Goal: Task Accomplishment & Management: Manage account settings

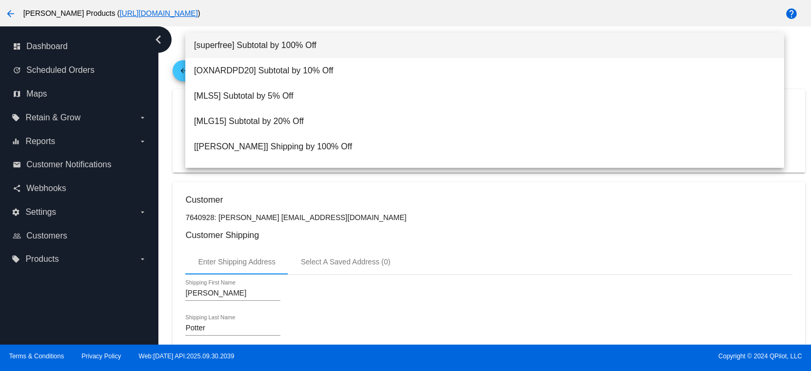
scroll to position [959, 0]
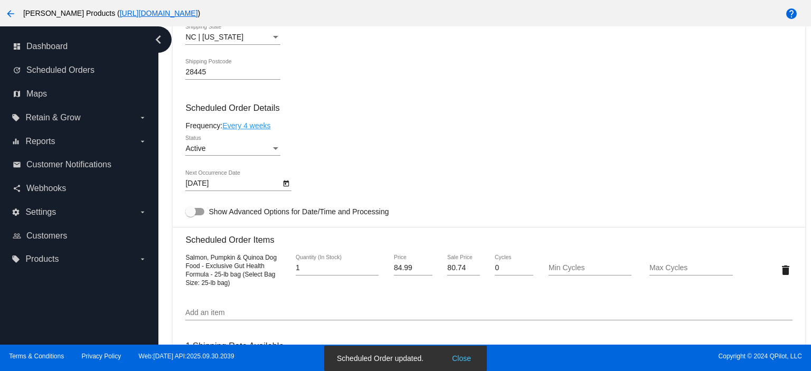
scroll to position [0, 0]
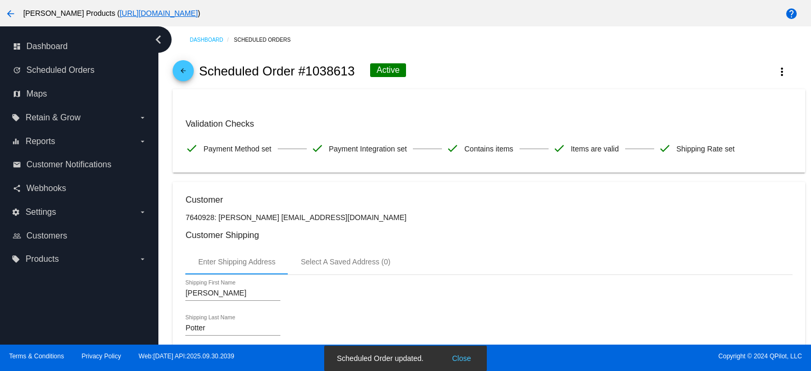
click at [175, 69] on link "arrow_back" at bounding box center [183, 70] width 21 height 21
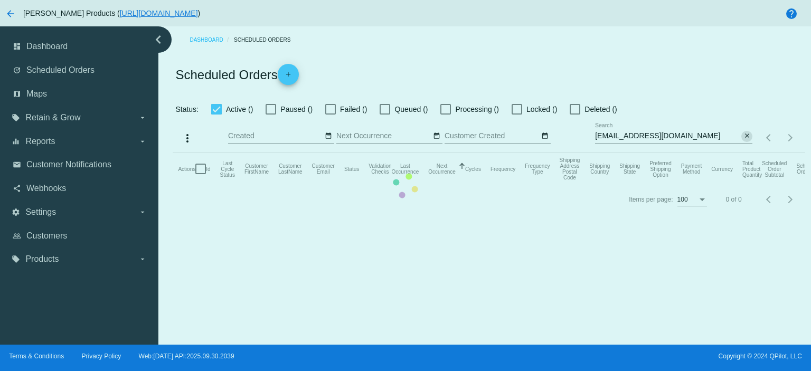
click at [747, 137] on mat-icon "close" at bounding box center [746, 136] width 7 height 8
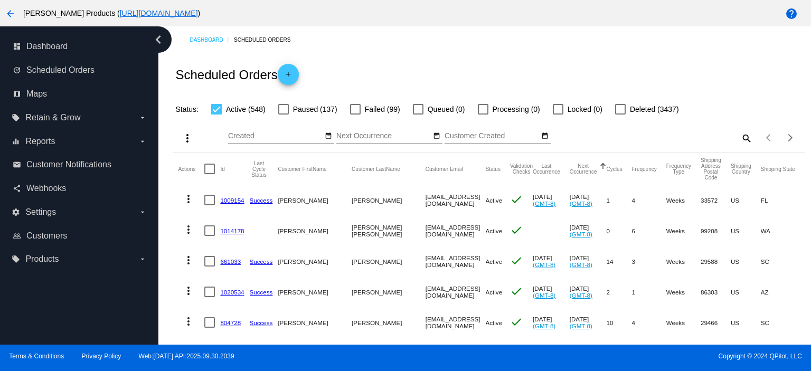
click at [740, 139] on mat-icon "search" at bounding box center [746, 138] width 13 height 16
drag, startPoint x: 600, startPoint y: 142, endPoint x: 591, endPoint y: 138, distance: 9.5
click at [595, 138] on input "Search" at bounding box center [673, 136] width 157 height 8
paste input "[EMAIL_ADDRESS][DOMAIN_NAME]"
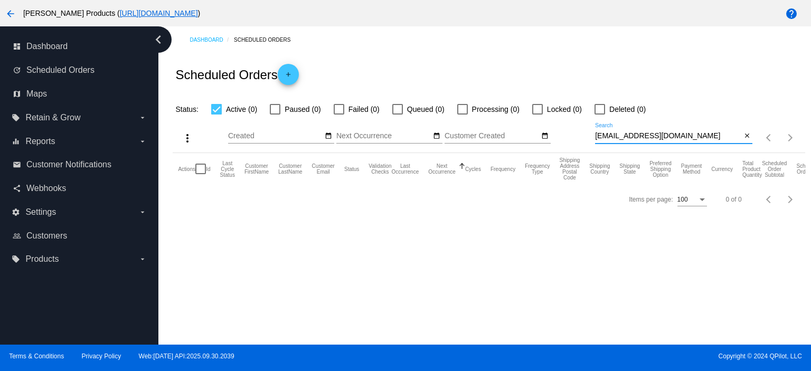
type input "[EMAIL_ADDRESS][DOMAIN_NAME]"
click at [291, 71] on mat-icon "add" at bounding box center [288, 77] width 13 height 13
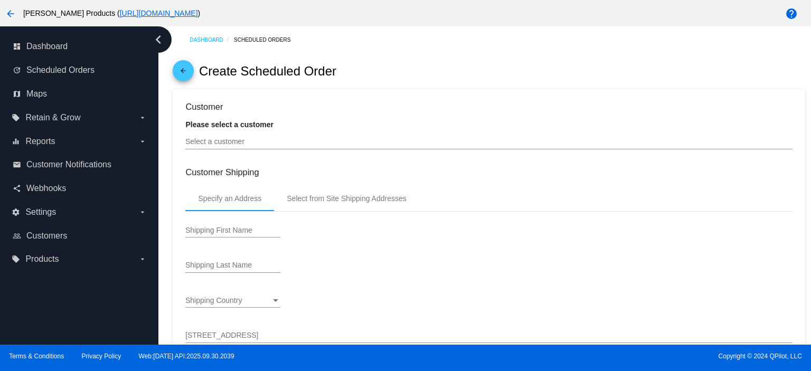
type input "[DATE]"
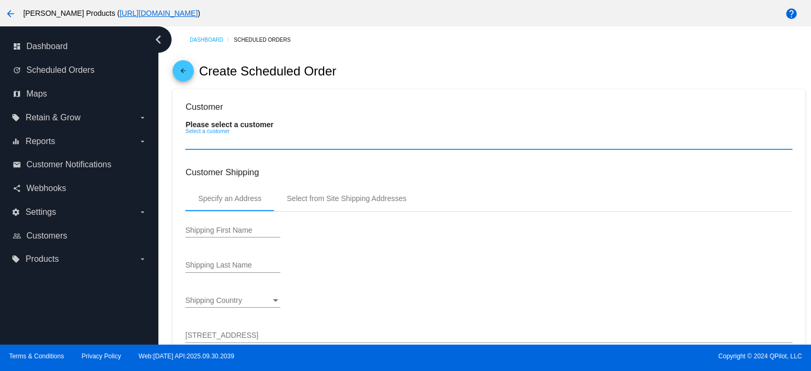
click at [235, 143] on input "Select a customer" at bounding box center [488, 142] width 607 height 8
paste input "[EMAIL_ADDRESS][DOMAIN_NAME]"
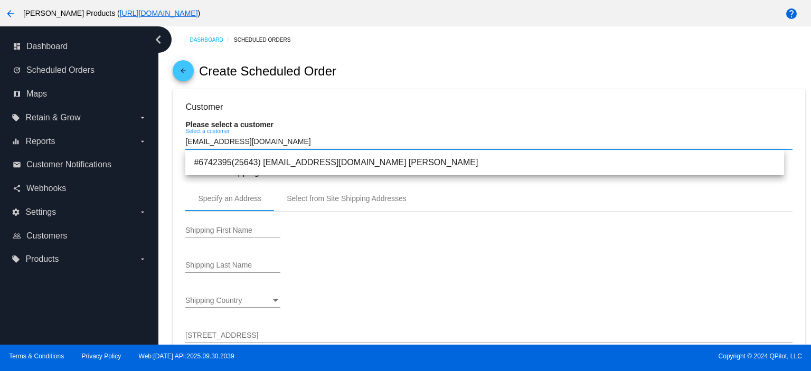
type input "[EMAIL_ADDRESS][DOMAIN_NAME]"
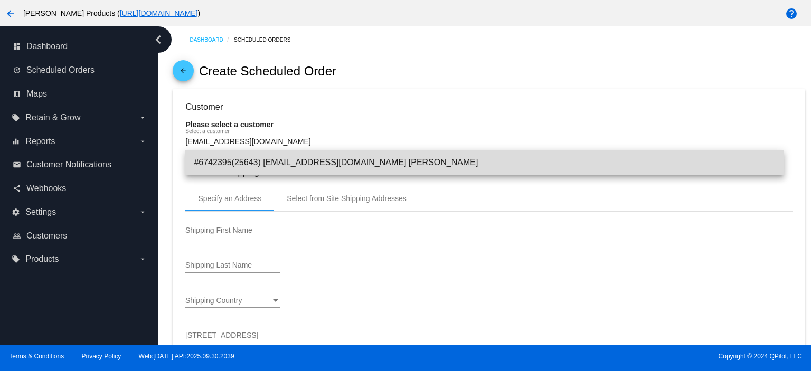
click at [248, 164] on span "#6742395(25643) [EMAIL_ADDRESS][DOMAIN_NAME] [PERSON_NAME]" at bounding box center [485, 162] width 582 height 25
type input "[PERSON_NAME]"
type input "[STREET_ADDRESS]"
type input "[GEOGRAPHIC_DATA]"
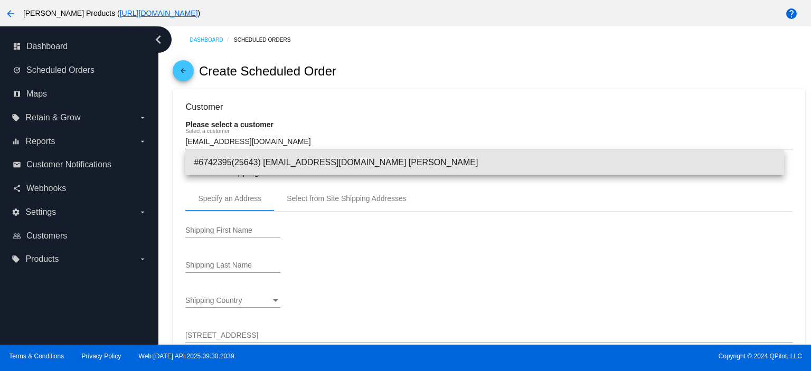
type input "91344"
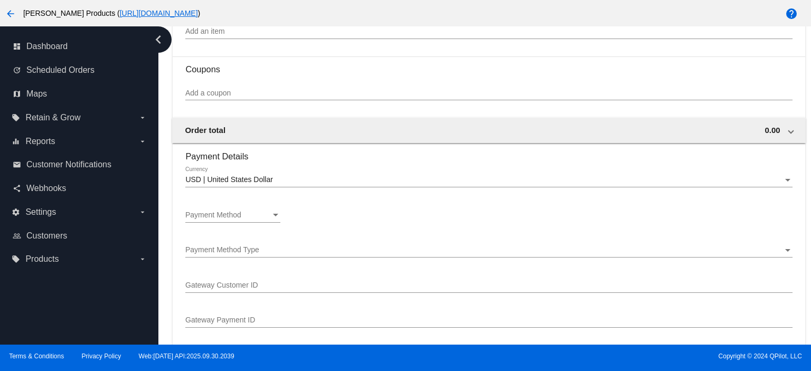
scroll to position [634, 0]
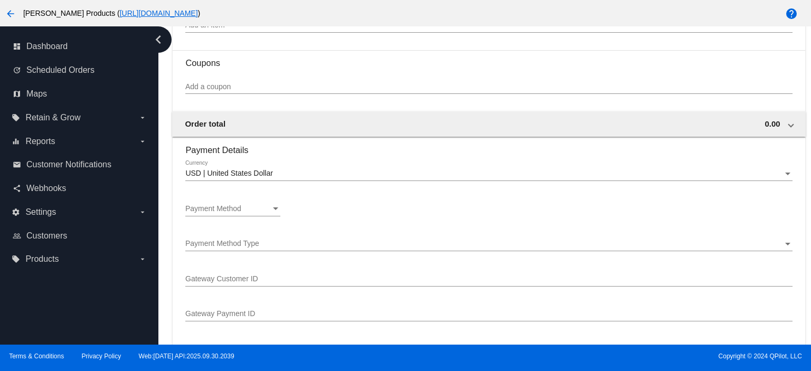
click at [233, 207] on span "Payment Method" at bounding box center [213, 208] width 56 height 8
click at [233, 207] on span "—Create New—" at bounding box center [232, 211] width 95 height 22
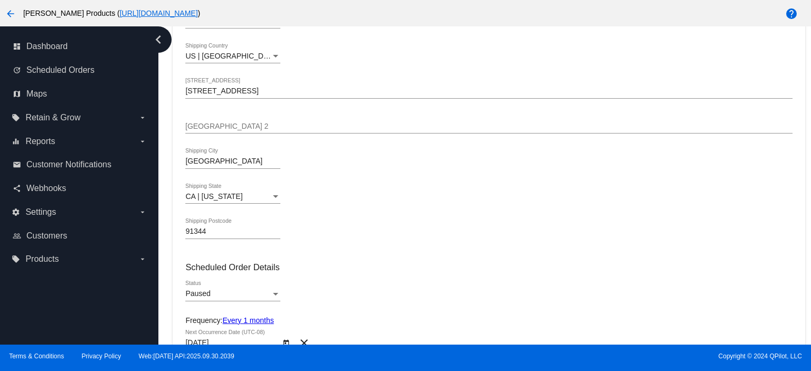
scroll to position [211, 0]
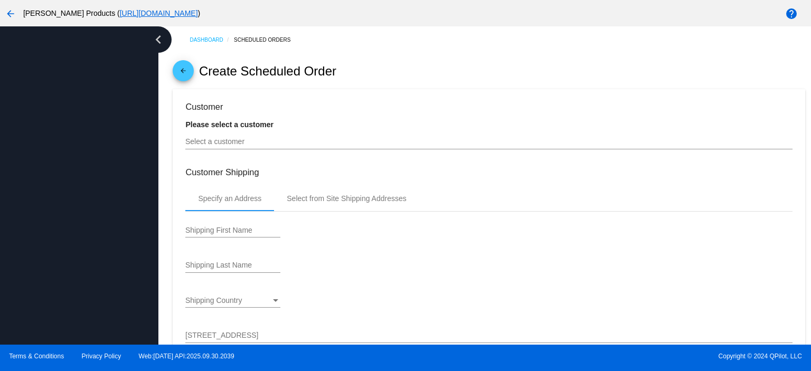
click at [190, 145] on input "Select a customer" at bounding box center [488, 142] width 607 height 8
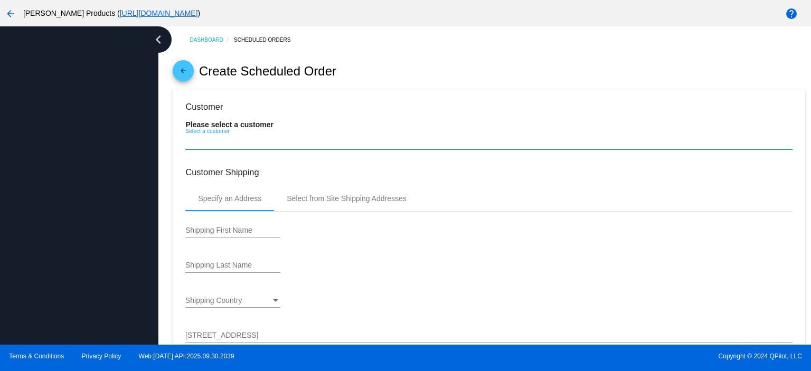
paste input "[EMAIL_ADDRESS][DOMAIN_NAME]"
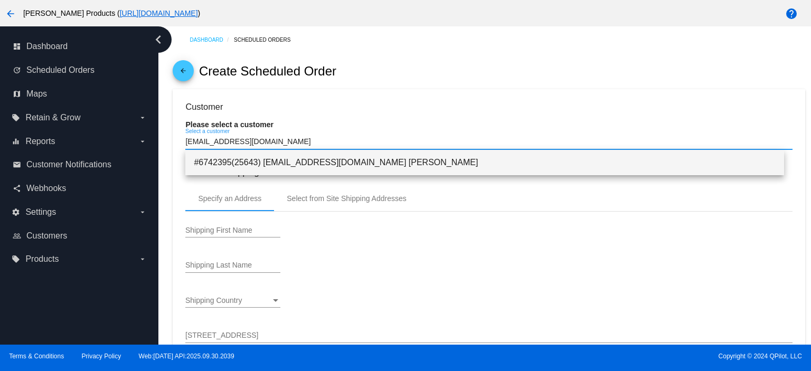
type input "[EMAIL_ADDRESS][DOMAIN_NAME]"
click at [260, 168] on span "#6742395(25643) [EMAIL_ADDRESS][DOMAIN_NAME] [PERSON_NAME]" at bounding box center [485, 162] width 582 height 25
type input "[PERSON_NAME]"
type input "[STREET_ADDRESS]"
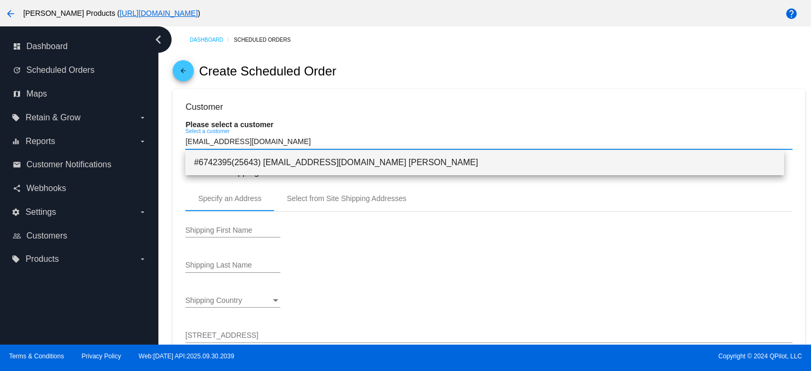
type input "[GEOGRAPHIC_DATA]"
type input "91344"
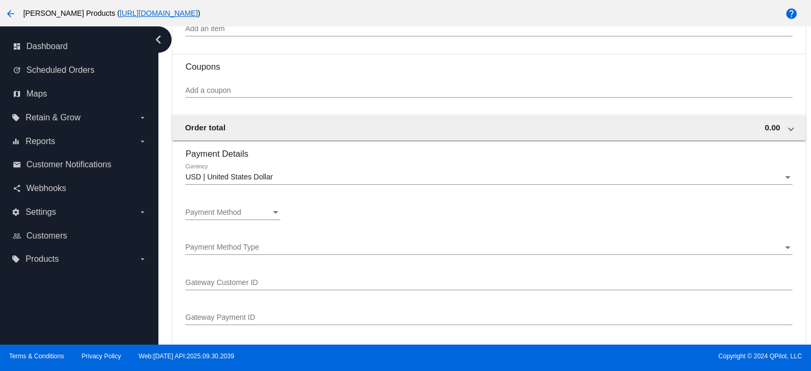
scroll to position [634, 0]
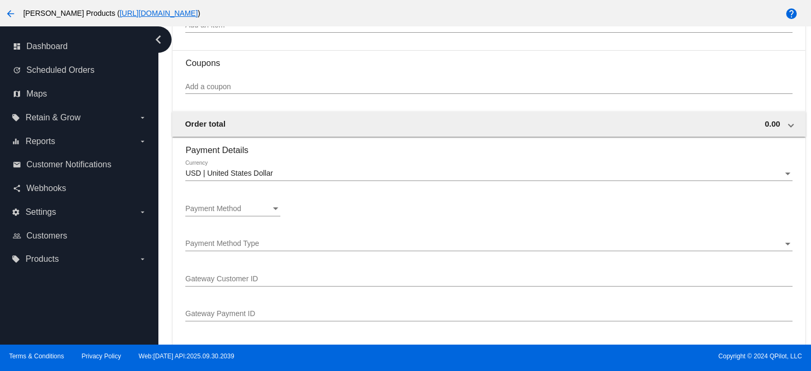
click at [248, 213] on div "Payment Method" at bounding box center [228, 209] width 86 height 8
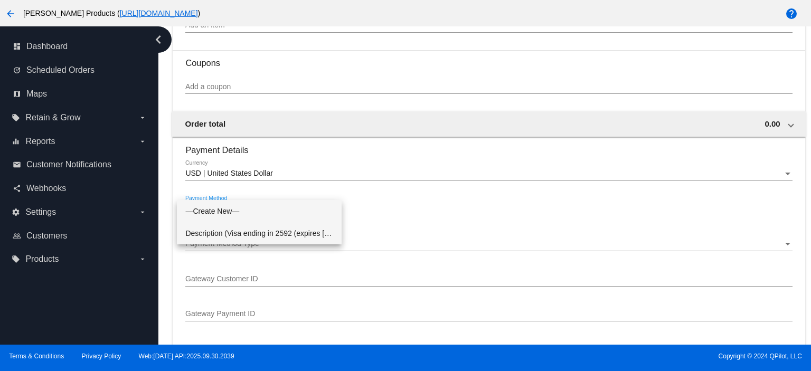
click at [239, 235] on span "Description (Visa ending in 2592 (expires [CREDIT_CARD_DATA])) GatewayCustomerI…" at bounding box center [259, 233] width 148 height 22
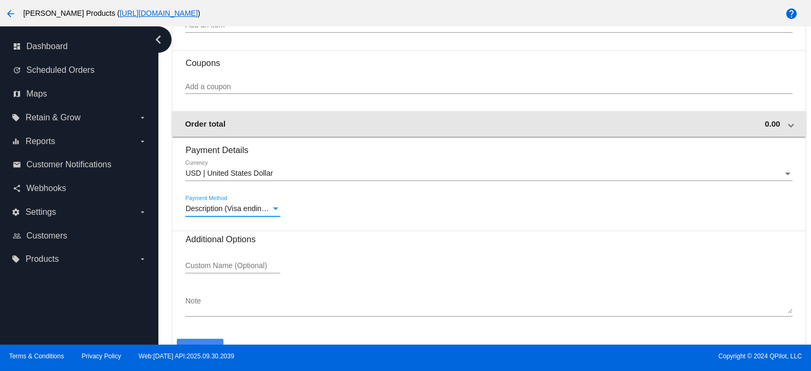
scroll to position [493, 0]
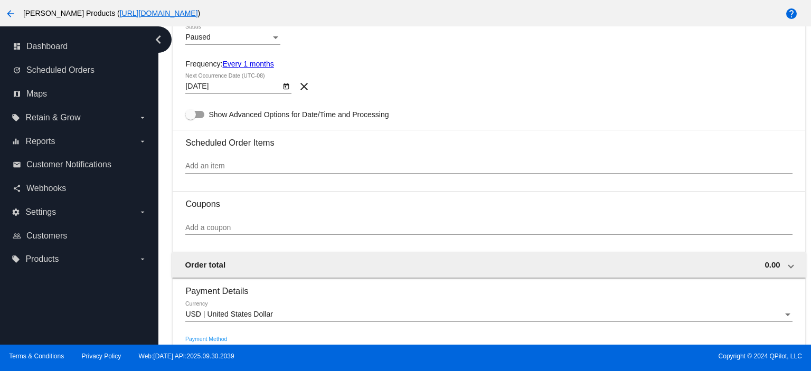
click at [192, 166] on input "Add an item" at bounding box center [488, 166] width 607 height 8
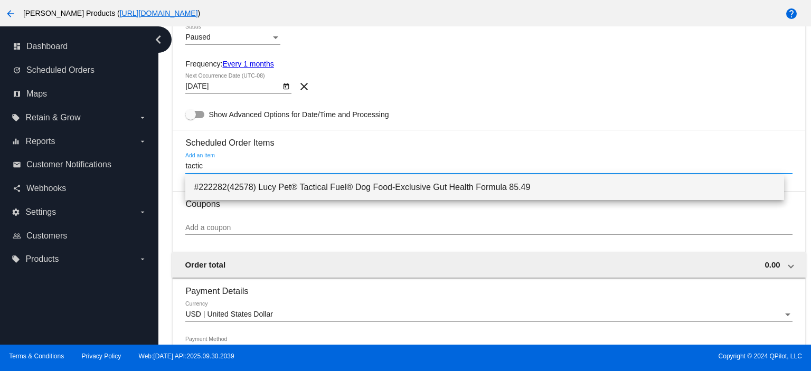
type input "tactic"
click at [328, 191] on span "#222282(42578) Lucy Pet® Tactical Fuel® Dog Food-Exclusive Gut Health Formula 8…" at bounding box center [485, 187] width 582 height 25
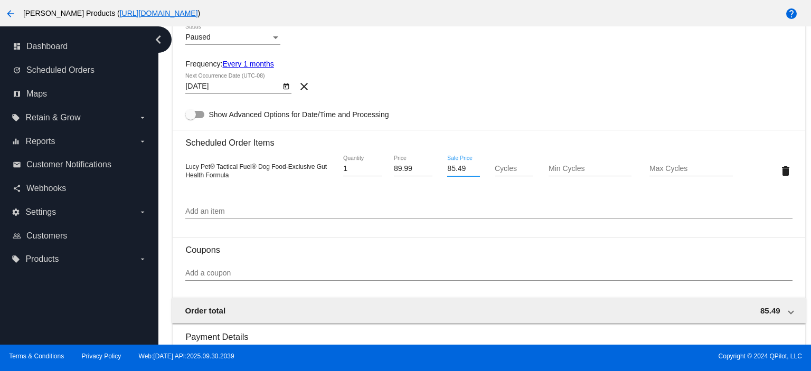
drag, startPoint x: 466, startPoint y: 172, endPoint x: 421, endPoint y: 171, distance: 44.4
click at [421, 171] on div "Lucy Pet® Tactical Fuel® Dog Food-Exclusive Gut Health Formula 1 Quantity 89.99…" at bounding box center [488, 171] width 607 height 30
type input "78.47"
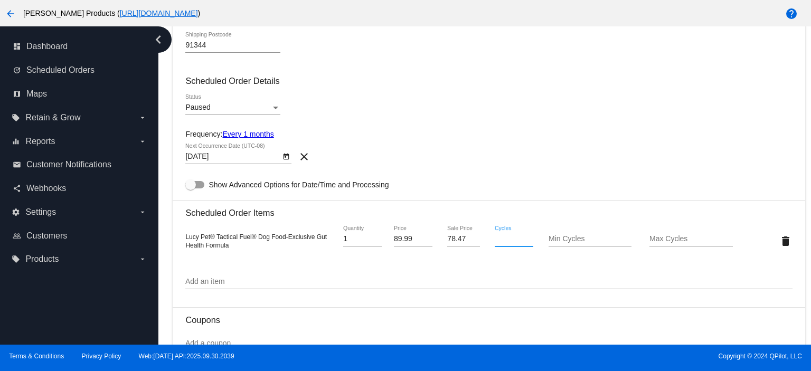
scroll to position [352, 0]
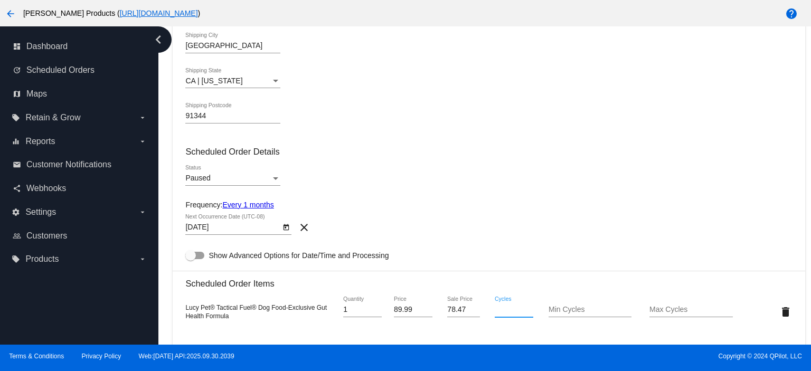
click at [201, 177] on span "Paused" at bounding box center [197, 178] width 25 height 8
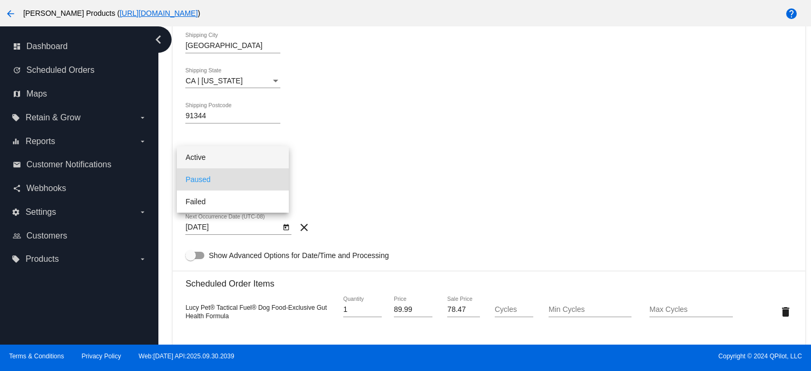
click at [207, 161] on span "Active" at bounding box center [232, 157] width 95 height 22
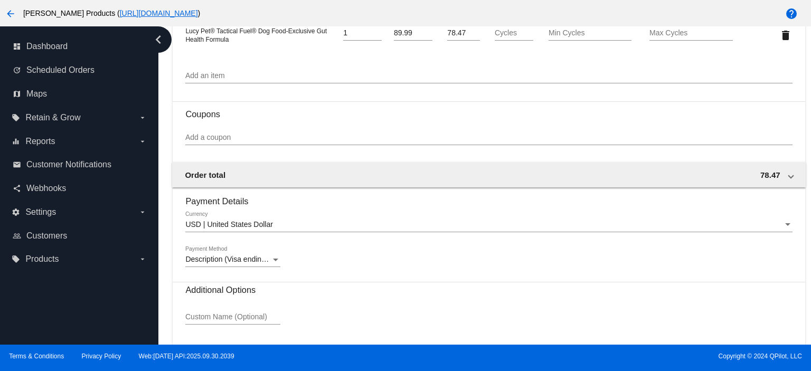
scroll to position [699, 0]
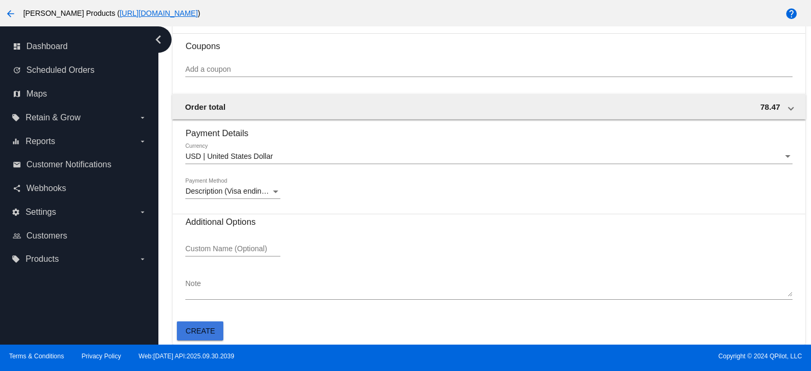
click at [201, 329] on span "Create" at bounding box center [201, 331] width 30 height 8
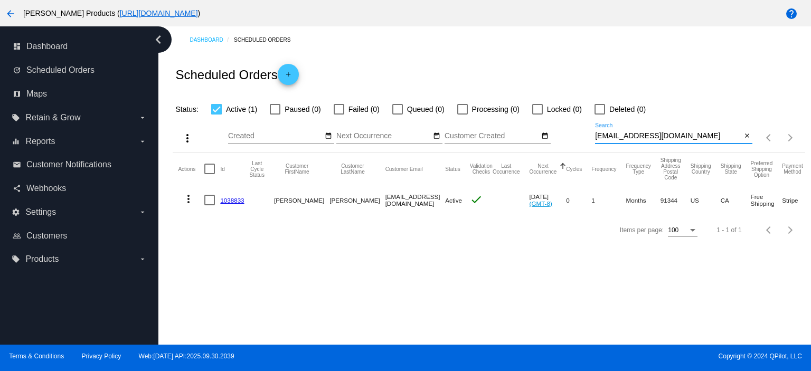
drag, startPoint x: 667, startPoint y: 137, endPoint x: 573, endPoint y: 143, distance: 94.7
click at [573, 143] on div "more_vert Oct Jan Feb Mar [DATE]" at bounding box center [489, 134] width 632 height 37
click at [245, 200] on mat-cell "1038833" at bounding box center [234, 200] width 29 height 31
click at [234, 197] on link "1038833" at bounding box center [232, 200] width 24 height 7
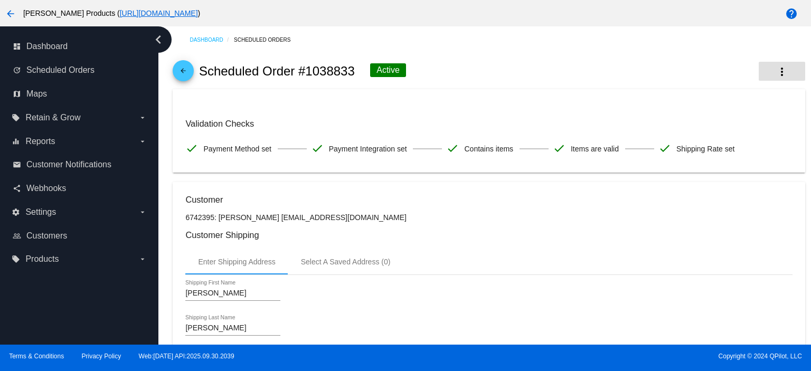
click at [776, 68] on mat-icon "more_vert" at bounding box center [782, 71] width 13 height 13
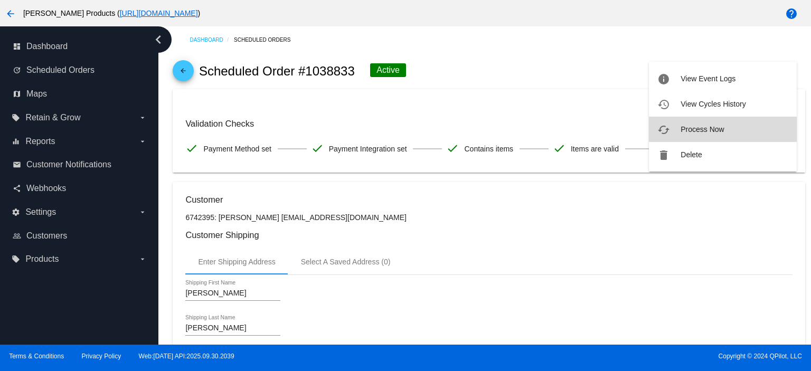
click at [723, 130] on span "Process Now" at bounding box center [702, 129] width 43 height 8
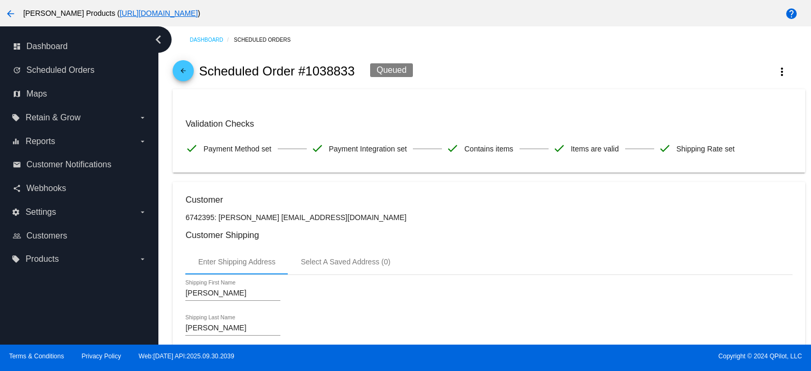
click at [182, 71] on mat-icon "arrow_back" at bounding box center [183, 73] width 13 height 13
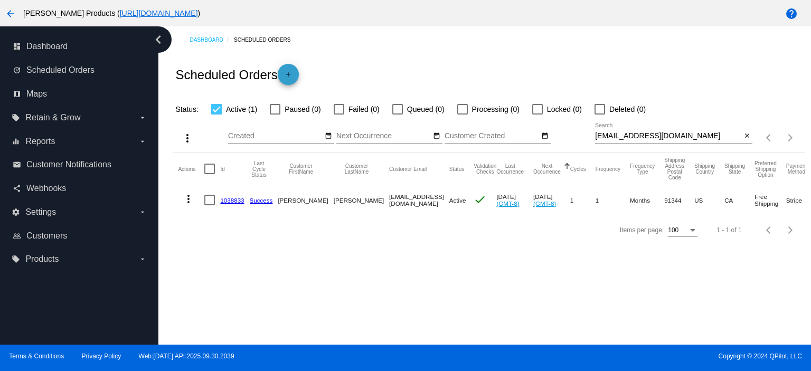
click at [295, 69] on span "add" at bounding box center [288, 77] width 13 height 26
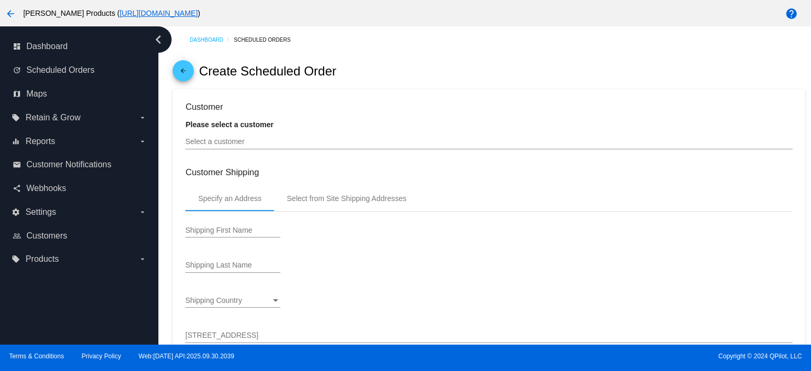
type input "[DATE]"
click at [276, 145] on input "Select a customer" at bounding box center [488, 142] width 607 height 8
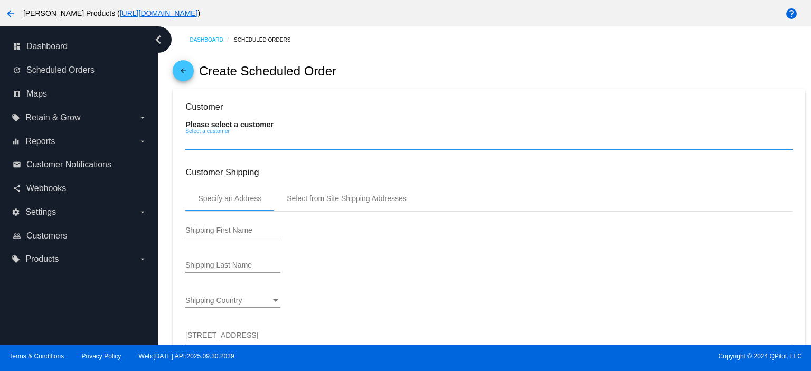
paste input "[CREDIT_CARD_NUMBER]"
type input "[CREDIT_CARD_NUMBER]"
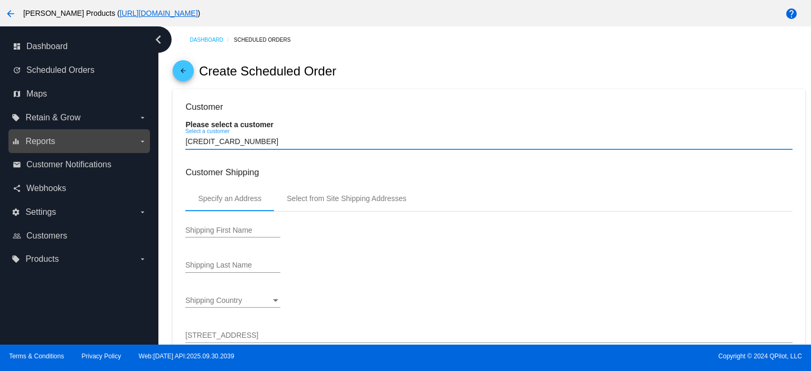
drag, startPoint x: 263, startPoint y: 140, endPoint x: 106, endPoint y: 137, distance: 157.4
click at [106, 137] on div "dashboard Dashboard update Scheduled Orders map Maps local_offer Retain & Grow …" at bounding box center [405, 185] width 811 height 318
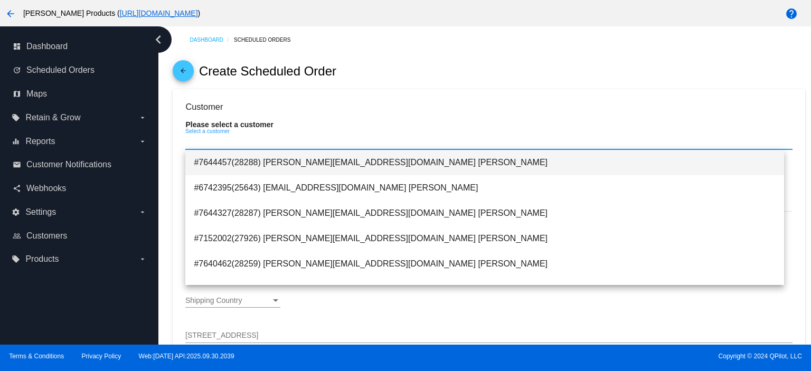
click at [265, 164] on span "#7644457(28288) [PERSON_NAME][EMAIL_ADDRESS][DOMAIN_NAME] [PERSON_NAME]" at bounding box center [485, 162] width 582 height 25
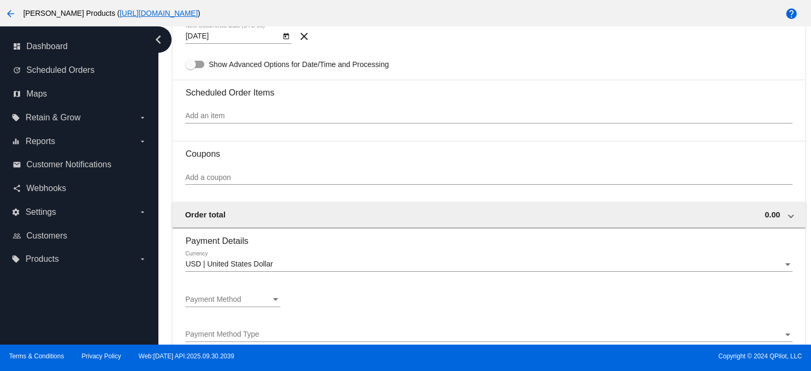
scroll to position [563, 0]
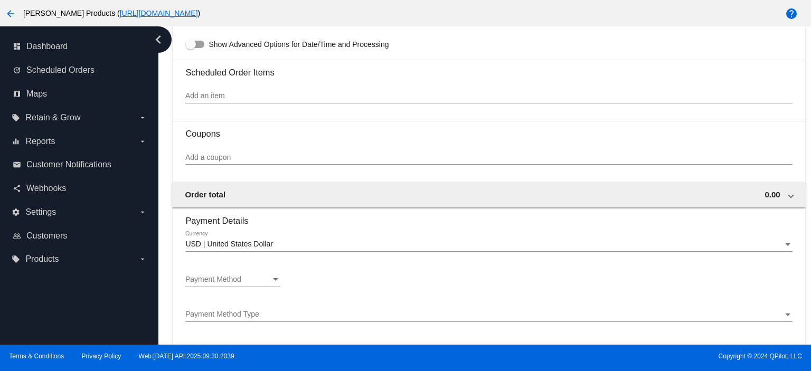
click at [213, 279] on span "Payment Method" at bounding box center [213, 279] width 56 height 8
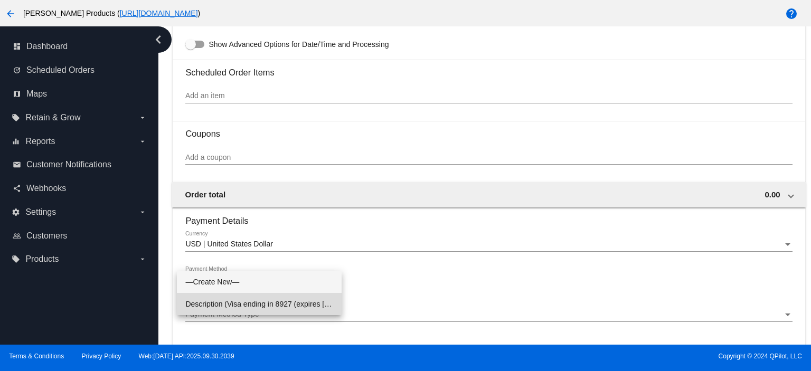
click at [237, 306] on span "Description (Visa ending in 8927 (expires [CREDIT_CARD_DATA])) GatewayCustomerI…" at bounding box center [259, 304] width 148 height 22
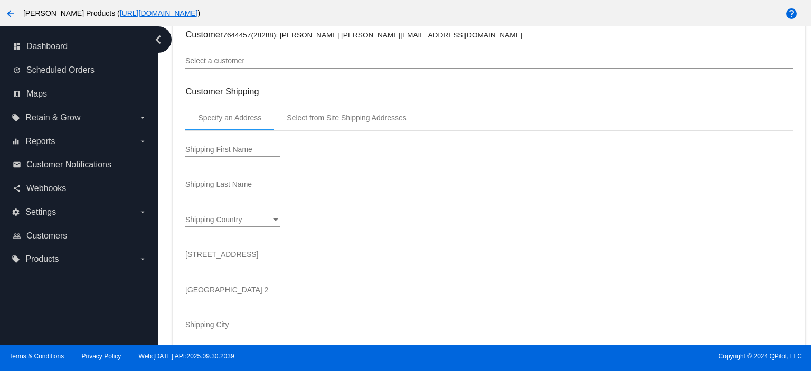
scroll to position [70, 0]
click at [201, 145] on div "Shipping First Name" at bounding box center [232, 148] width 95 height 21
type input "[PERSON_NAME]"
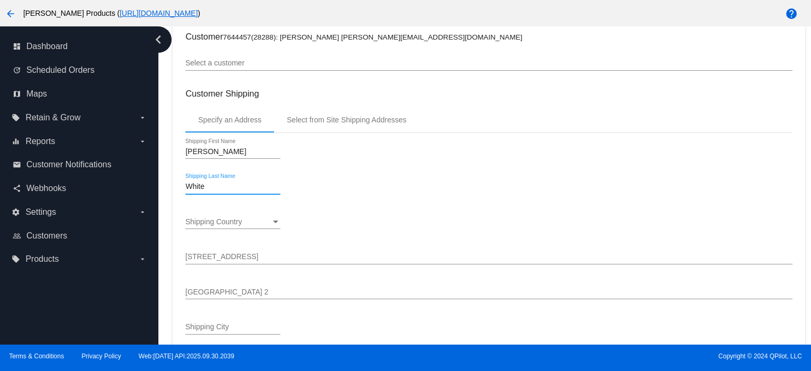
type input "White"
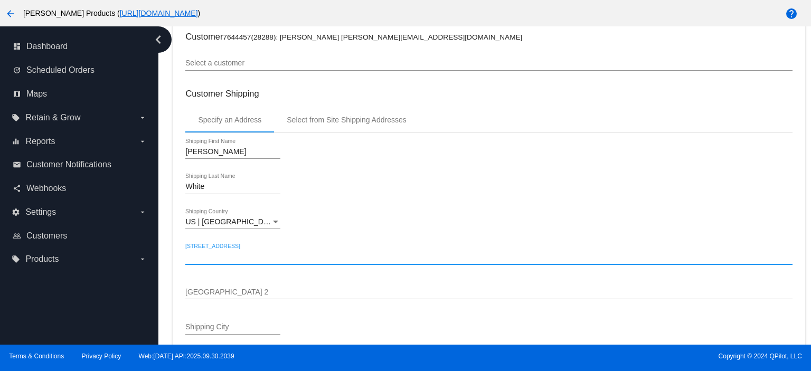
click at [205, 257] on input "[STREET_ADDRESS]" at bounding box center [488, 257] width 607 height 8
paste input "[STREET_ADDRESS][PERSON_NAME][US_STATE]"
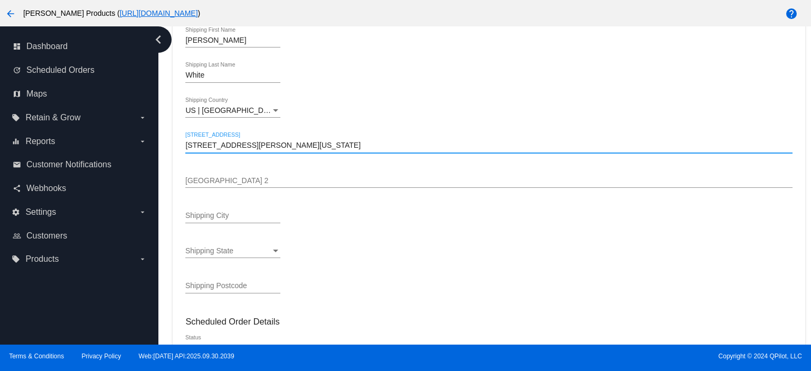
scroll to position [211, 0]
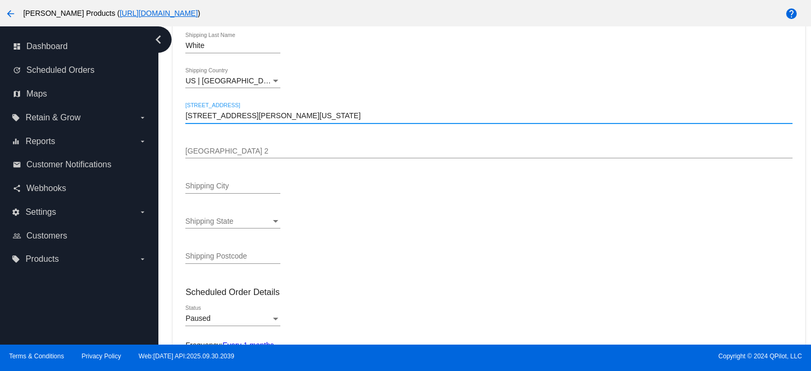
type input "[STREET_ADDRESS][PERSON_NAME][US_STATE]"
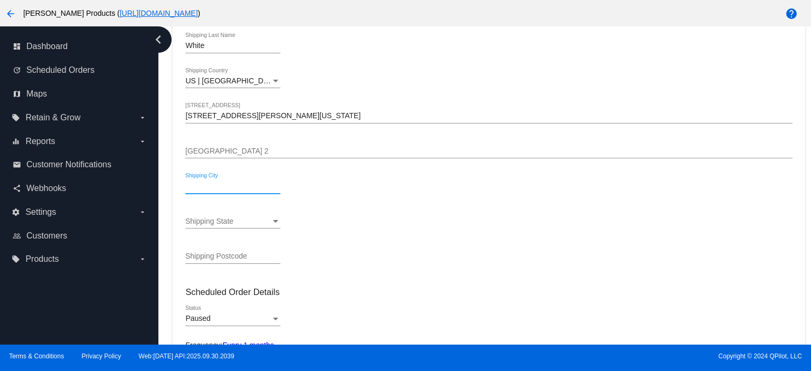
click at [203, 188] on input "Shipping City" at bounding box center [232, 186] width 95 height 8
type input "[GEOGRAPHIC_DATA]"
click at [220, 225] on div "[GEOGRAPHIC_DATA] | [US_STATE] Shipping State" at bounding box center [232, 218] width 95 height 21
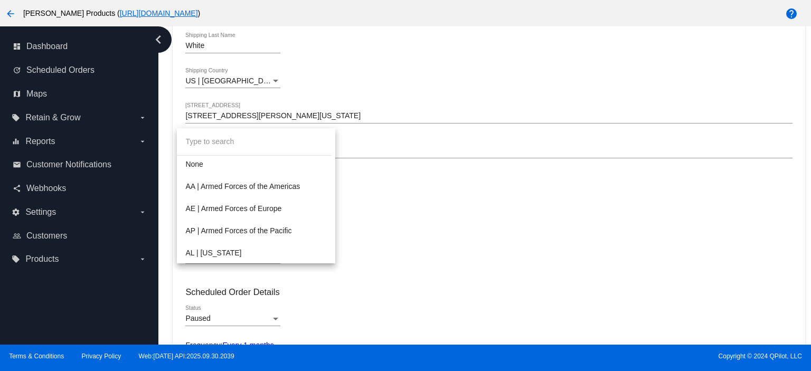
scroll to position [1119, 0]
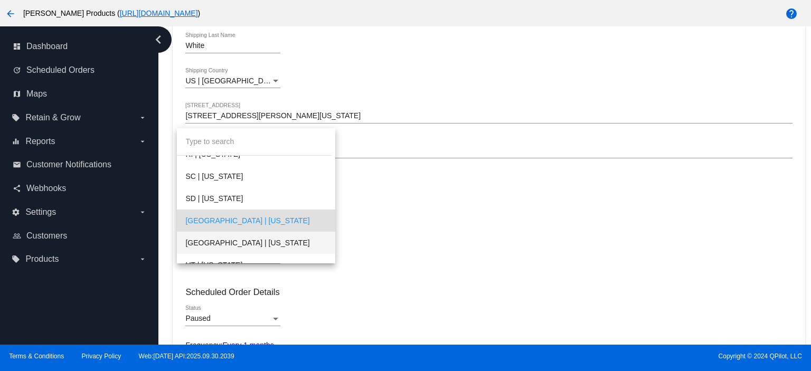
click at [221, 240] on span "[GEOGRAPHIC_DATA] | [US_STATE]" at bounding box center [255, 243] width 141 height 22
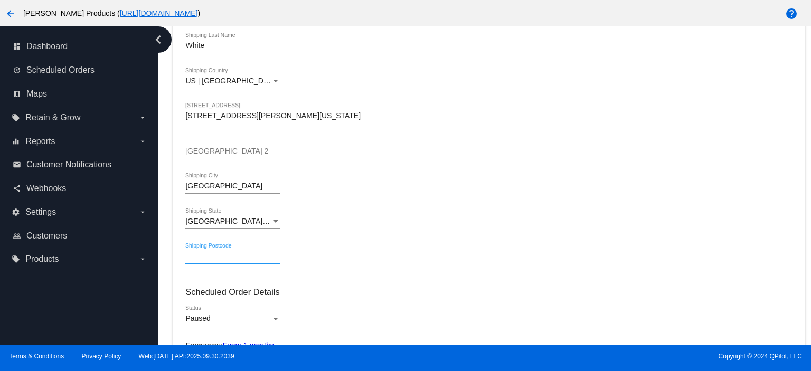
click at [191, 258] on input "Shipping Postcode" at bounding box center [232, 256] width 95 height 8
type input "77040"
click at [343, 114] on input "[STREET_ADDRESS][PERSON_NAME][US_STATE]" at bounding box center [488, 116] width 607 height 8
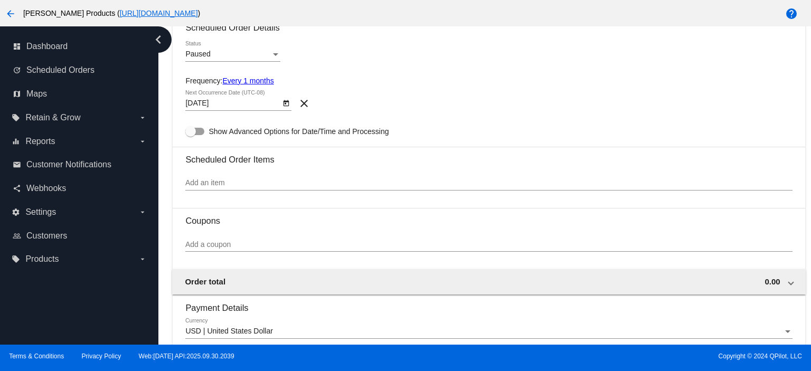
scroll to position [493, 0]
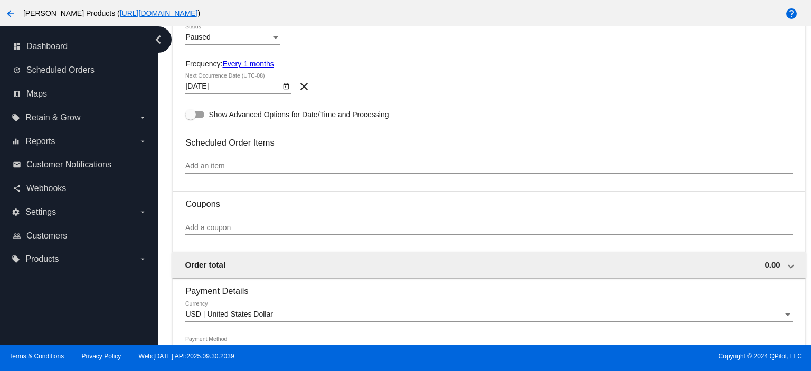
type input "[STREET_ADDRESS][PERSON_NAME]"
click at [200, 162] on div "Add an item" at bounding box center [488, 163] width 607 height 21
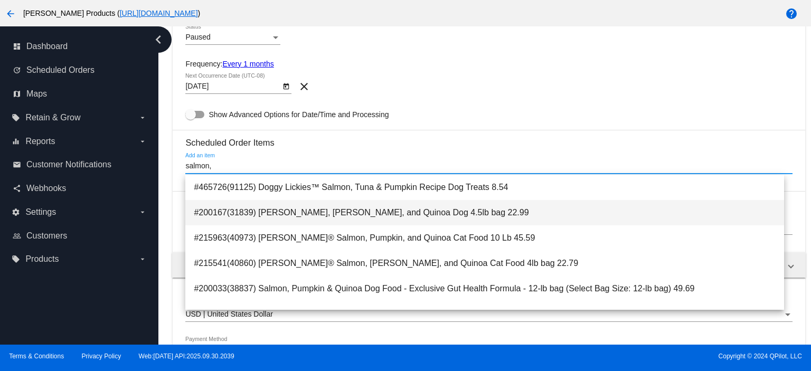
scroll to position [70, 0]
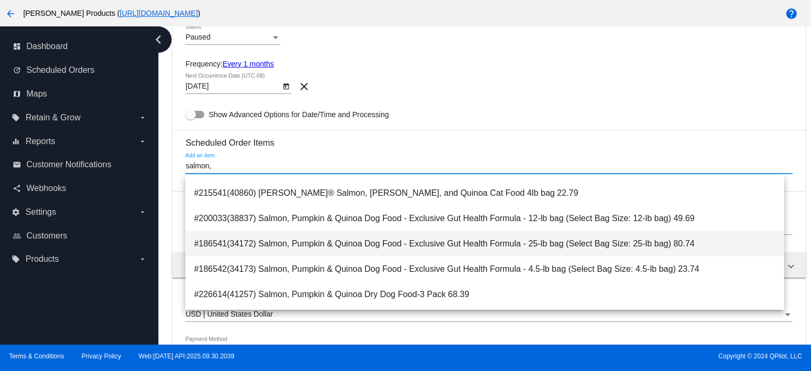
type input "salmon,"
click at [542, 245] on span "#186541(34172) Salmon, Pumpkin & Quinoa Dog Food - Exclusive Gut Health Formula…" at bounding box center [485, 243] width 582 height 25
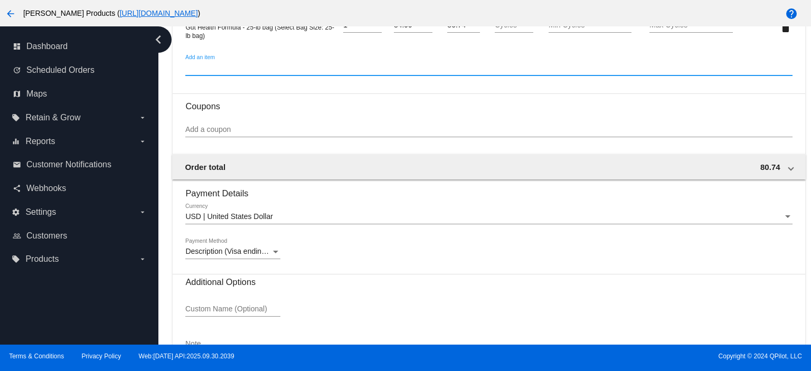
scroll to position [699, 0]
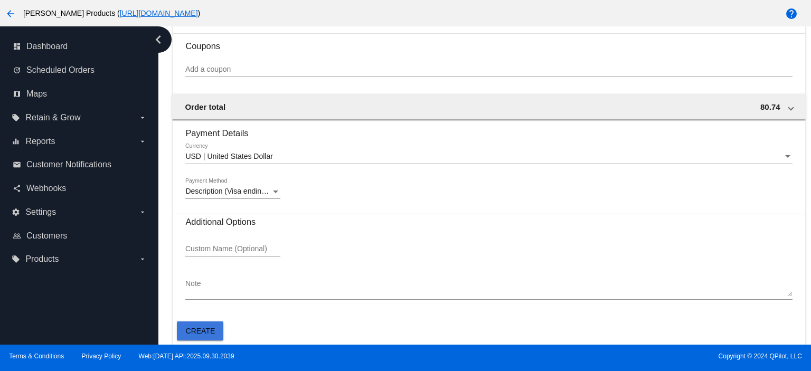
click at [203, 334] on span "Create" at bounding box center [201, 331] width 30 height 8
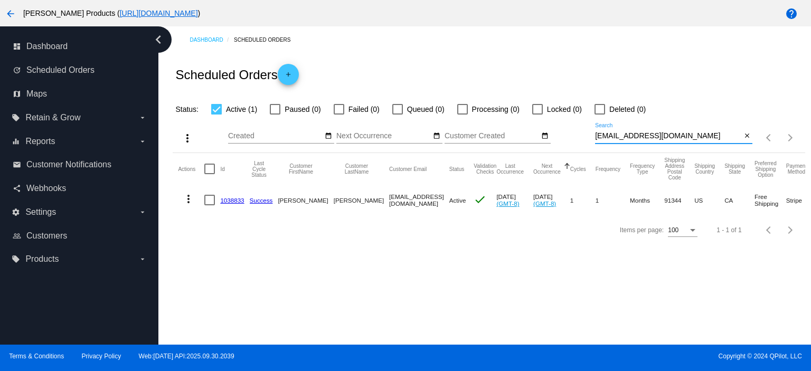
drag, startPoint x: 668, startPoint y: 135, endPoint x: 570, endPoint y: 151, distance: 99.0
click at [570, 151] on div "more_vert Oct Jan Feb Mar [DATE]" at bounding box center [489, 134] width 632 height 37
paste input "[STREET_ADDRESS][PERSON_NAME][US_STATE]"
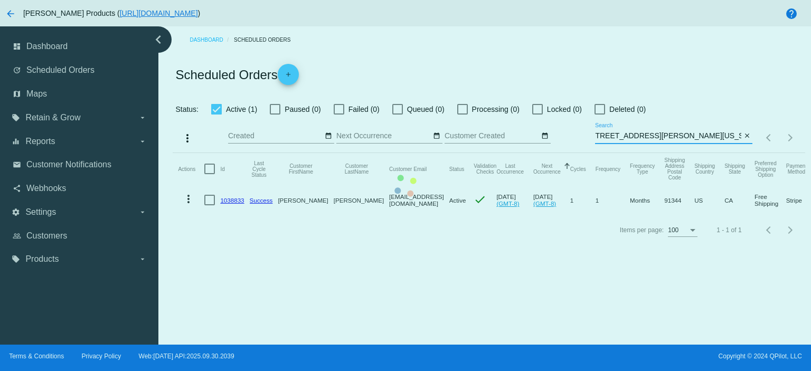
type input "[STREET_ADDRESS][PERSON_NAME][US_STATE]"
click at [746, 153] on mat-table "Actions Id Last Cycle Status Customer FirstName Customer LastName Customer Emai…" at bounding box center [489, 184] width 632 height 62
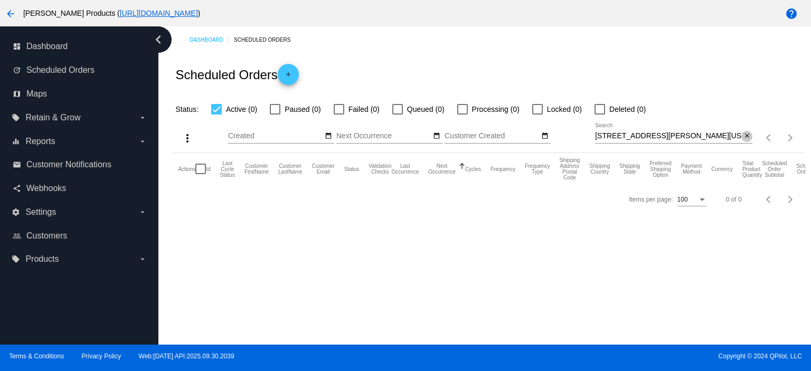
click at [748, 138] on mat-icon "close" at bounding box center [746, 136] width 7 height 8
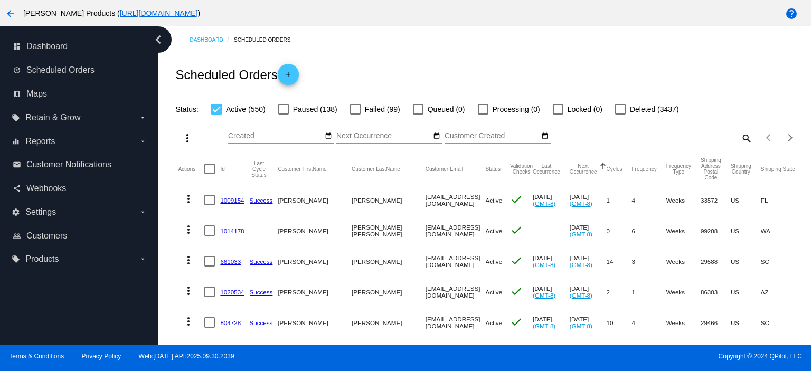
click at [740, 137] on mat-icon "search" at bounding box center [746, 138] width 13 height 16
click at [617, 139] on input "Search" at bounding box center [673, 136] width 157 height 8
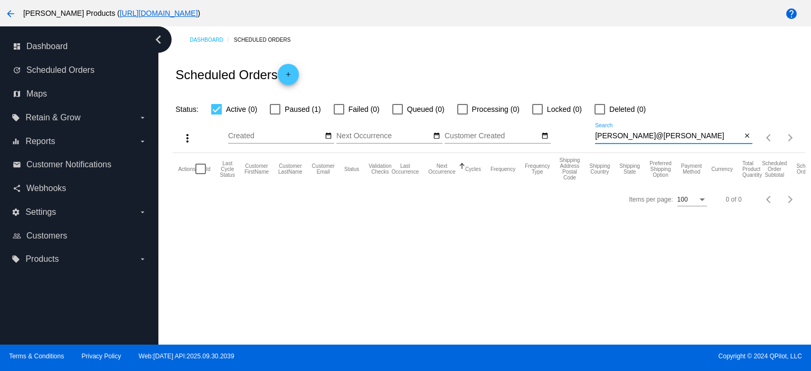
type input "[PERSON_NAME]@[PERSON_NAME]"
click at [273, 111] on div at bounding box center [275, 109] width 11 height 11
click at [275, 115] on input "Paused (1)" at bounding box center [275, 115] width 1 height 1
checkbox input "true"
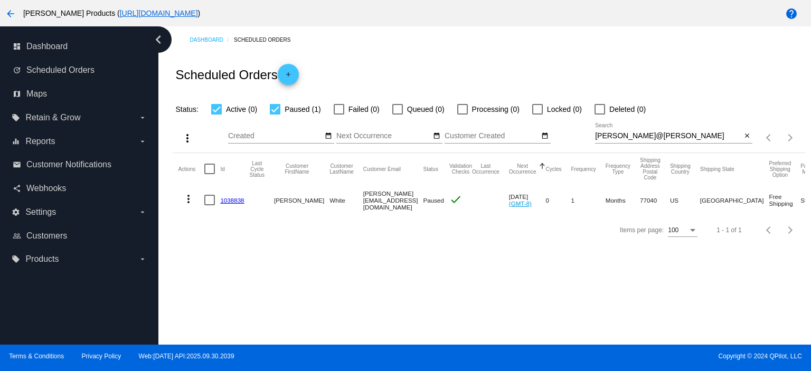
click at [240, 201] on link "1038838" at bounding box center [232, 200] width 24 height 7
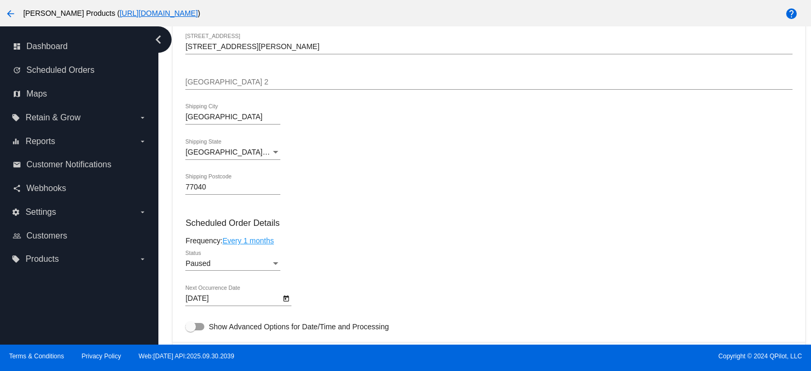
scroll to position [493, 0]
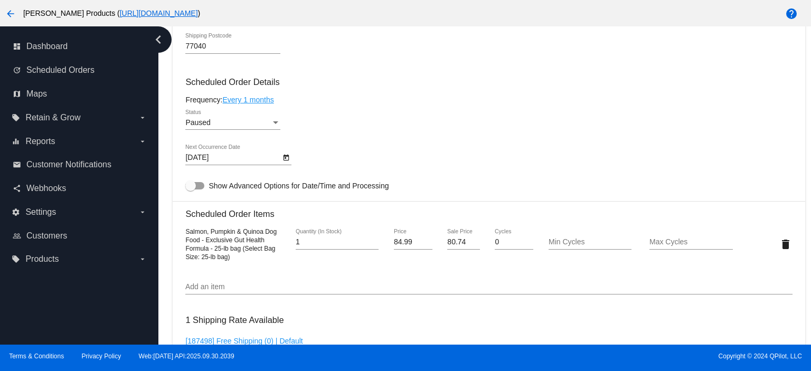
click at [218, 122] on div "Paused" at bounding box center [228, 123] width 86 height 8
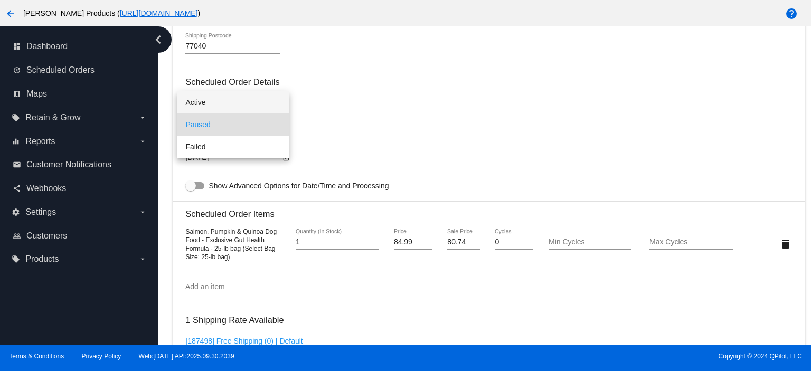
click at [205, 106] on span "Active" at bounding box center [232, 102] width 95 height 22
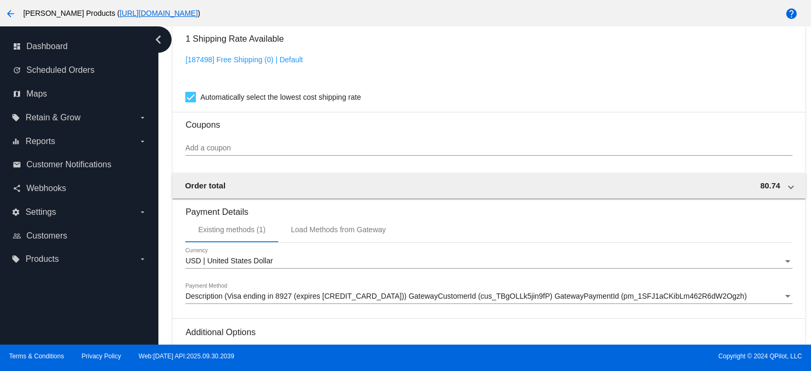
scroll to position [902, 0]
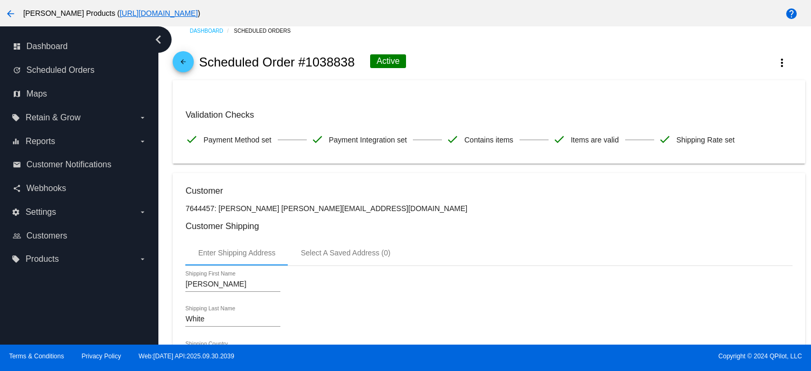
scroll to position [0, 0]
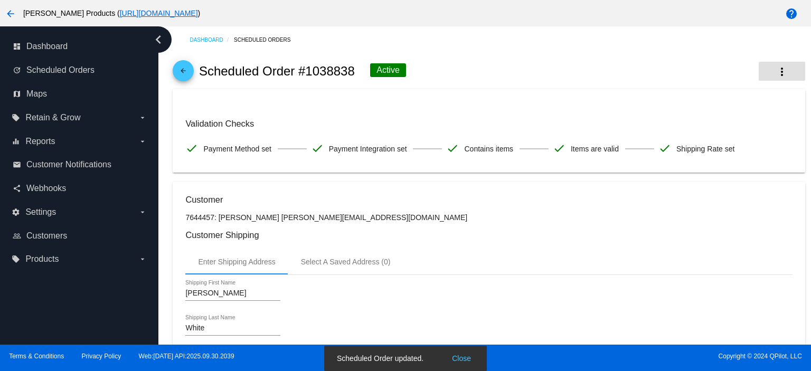
click at [776, 74] on mat-icon "more_vert" at bounding box center [782, 71] width 13 height 13
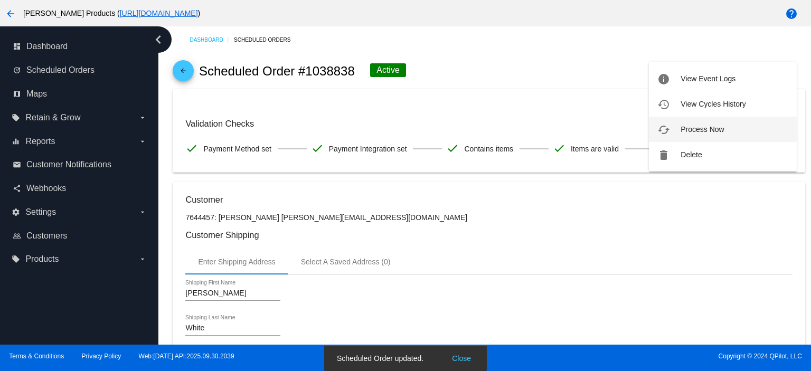
click at [715, 133] on span "Process Now" at bounding box center [702, 129] width 43 height 8
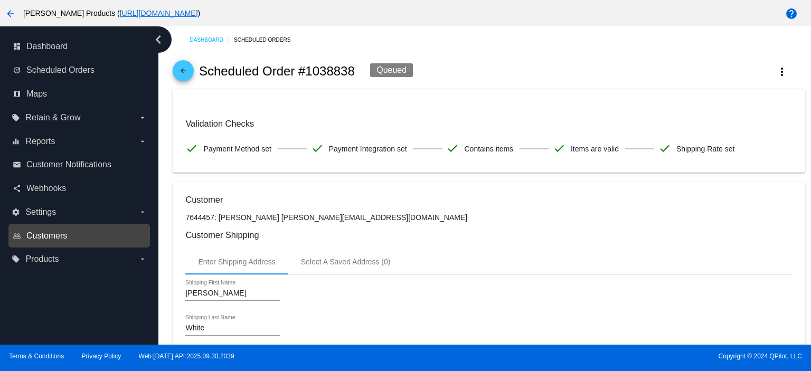
click at [56, 232] on span "Customers" at bounding box center [46, 236] width 41 height 10
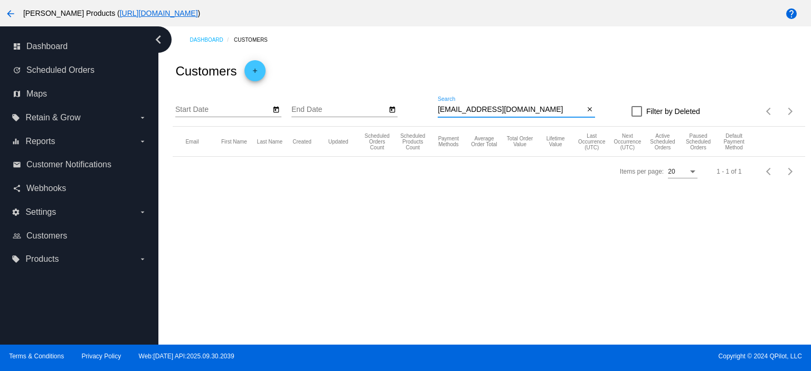
drag, startPoint x: 579, startPoint y: 107, endPoint x: 329, endPoint y: 117, distance: 250.5
click at [328, 117] on div "Start Date End Date [EMAIL_ADDRESS][DOMAIN_NAME] Search close Filter by Deleted…" at bounding box center [489, 107] width 632 height 37
type input "[PERSON_NAME]@[PERSON_NAME]"
click at [486, 108] on input "[PERSON_NAME]@[PERSON_NAME]" at bounding box center [511, 110] width 146 height 8
click at [488, 112] on input "[PERSON_NAME]@[PERSON_NAME]" at bounding box center [511, 110] width 146 height 8
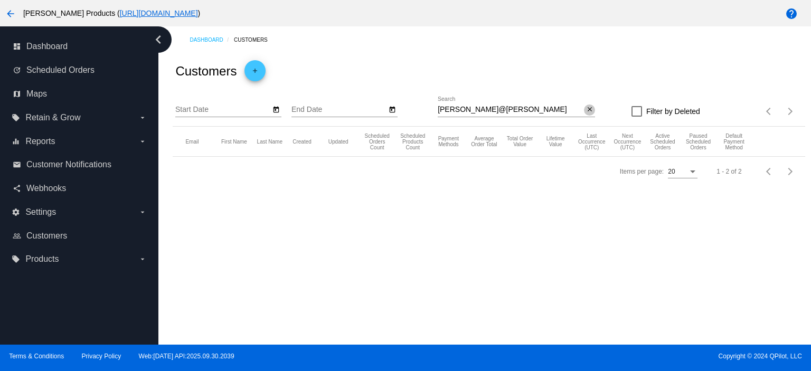
click at [588, 108] on mat-icon "close" at bounding box center [589, 110] width 7 height 8
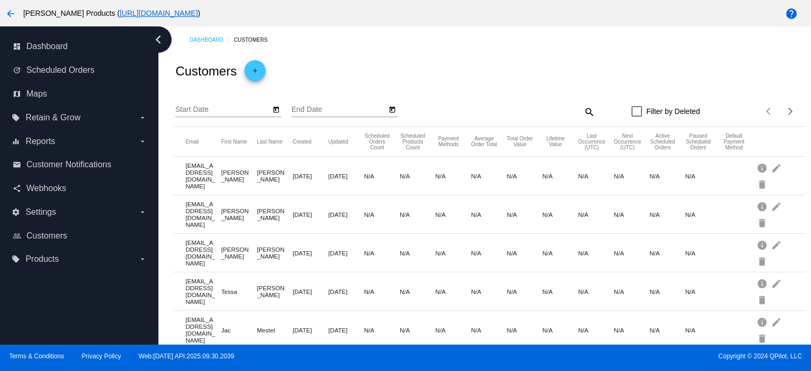
click at [582, 109] on mat-icon "search" at bounding box center [588, 111] width 13 height 16
click at [475, 111] on input "Search" at bounding box center [516, 110] width 157 height 8
paste input "[PERSON_NAME][EMAIL_ADDRESS][DOMAIN_NAME]"
click at [438, 108] on input "[PERSON_NAME][EMAIL_ADDRESS][DOMAIN_NAME]" at bounding box center [511, 110] width 146 height 8
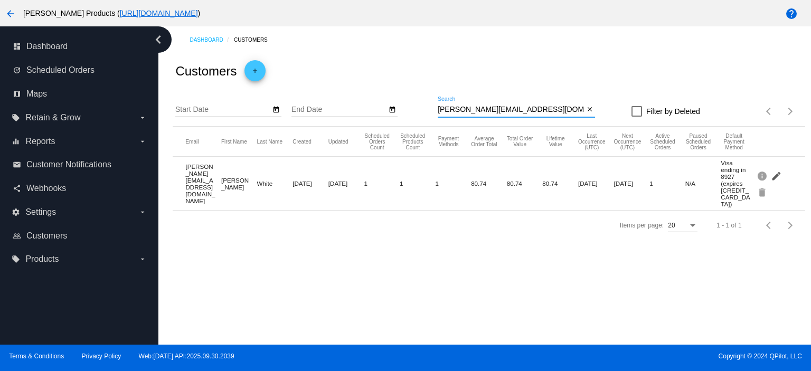
type input "[PERSON_NAME][EMAIL_ADDRESS][DOMAIN_NAME]"
click at [779, 171] on mat-icon "edit" at bounding box center [777, 175] width 13 height 16
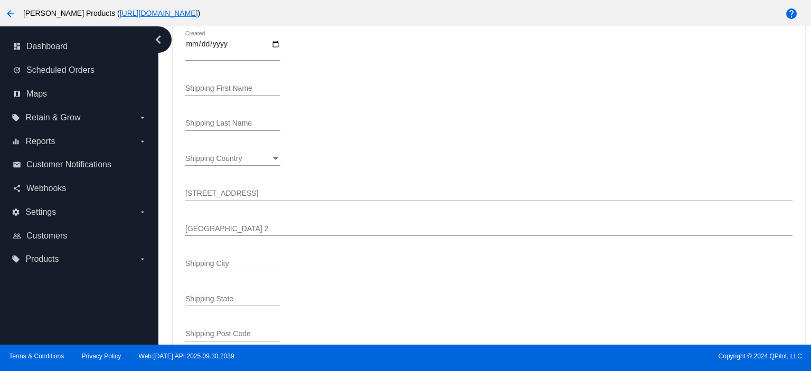
scroll to position [140, 0]
click at [201, 159] on input "Shipping First Name" at bounding box center [232, 159] width 95 height 8
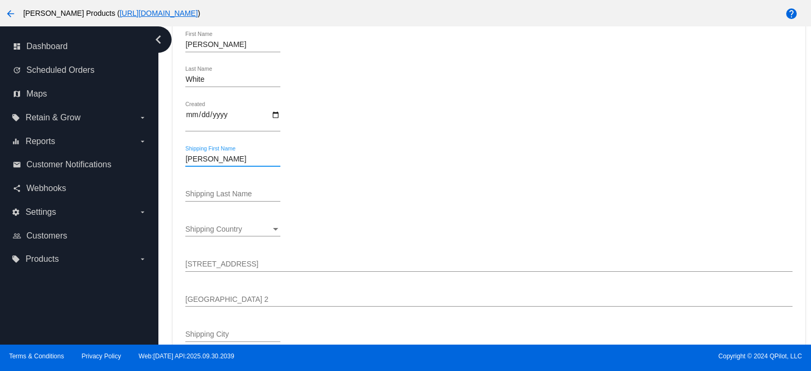
type input "[PERSON_NAME]"
type input "White"
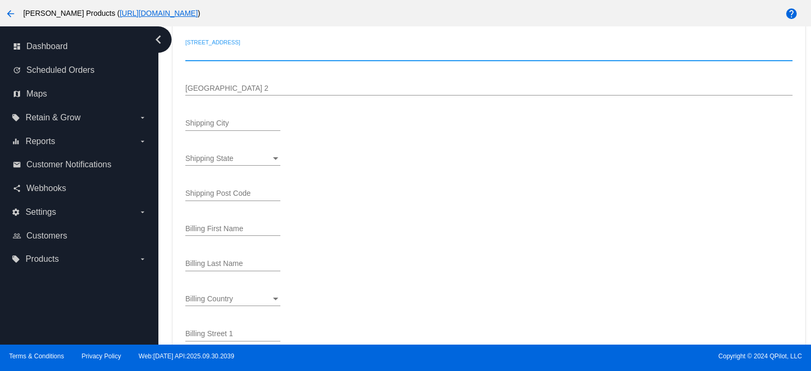
scroll to position [422, 0]
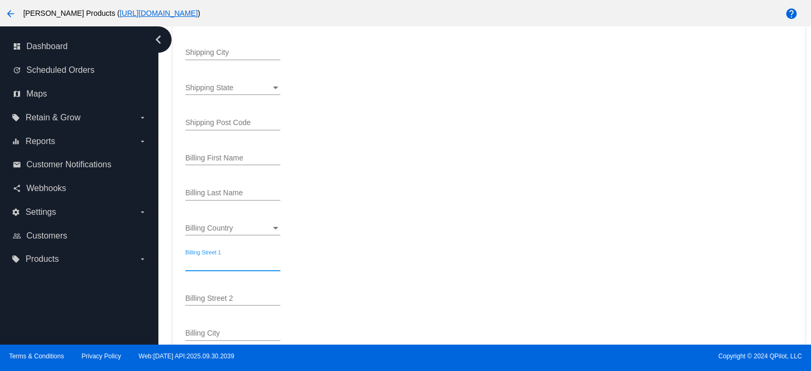
click at [210, 266] on input "Billing Street 1" at bounding box center [232, 263] width 95 height 8
paste input "[PERSON_NAME][EMAIL_ADDRESS][DOMAIN_NAME]"
type input "[PERSON_NAME][EMAIL_ADDRESS][DOMAIN_NAME]"
click at [261, 254] on div "[PERSON_NAME][EMAIL_ADDRESS][DOMAIN_NAME] Billing Street 1" at bounding box center [232, 260] width 95 height 21
drag, startPoint x: 267, startPoint y: 267, endPoint x: 175, endPoint y: 275, distance: 92.7
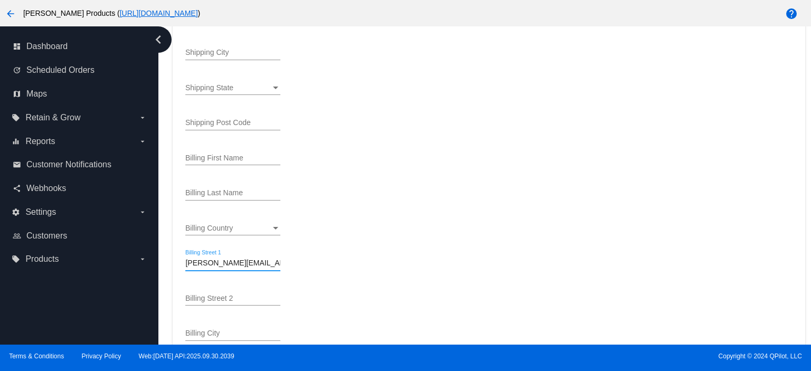
click at [175, 275] on mat-card "28288 *ID [PERSON_NAME][EMAIL_ADDRESS][DOMAIN_NAME] *Email [PERSON_NAME] First …" at bounding box center [489, 120] width 632 height 907
paste input "[STREET_ADDRESS][US_STATE]"
type input "[STREET_ADDRESS][US_STATE]"
click at [196, 331] on div "Billing City" at bounding box center [232, 330] width 95 height 21
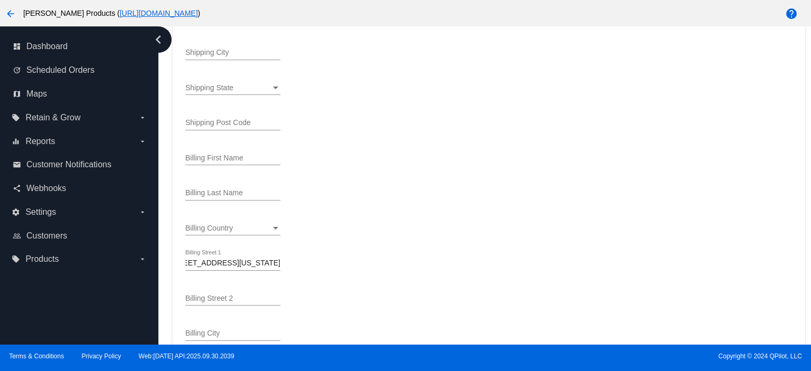
scroll to position [0, 0]
type input "Kingwood"
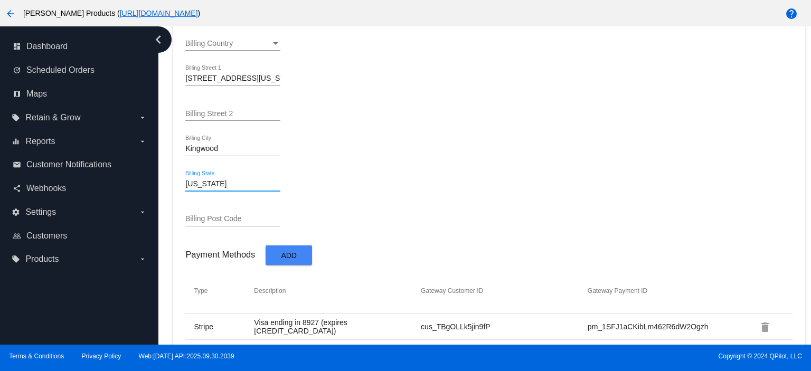
type input "[US_STATE]"
click at [269, 80] on input "[STREET_ADDRESS][US_STATE]" at bounding box center [232, 78] width 95 height 8
click at [198, 223] on input "Billing Post Code" at bounding box center [232, 219] width 95 height 8
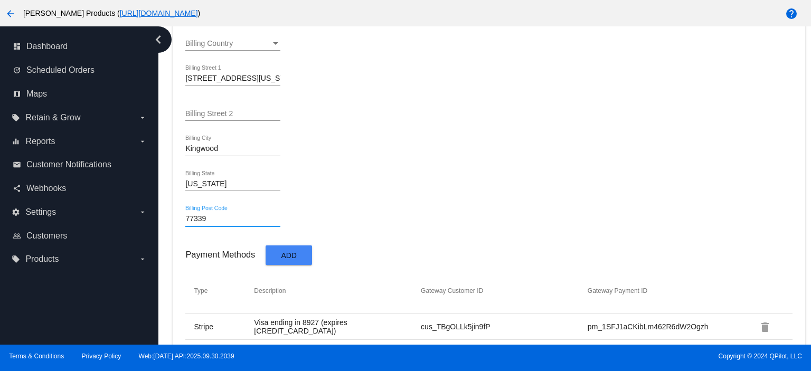
type input "77339"
click at [272, 76] on input "[STREET_ADDRESS][US_STATE]" at bounding box center [232, 78] width 95 height 8
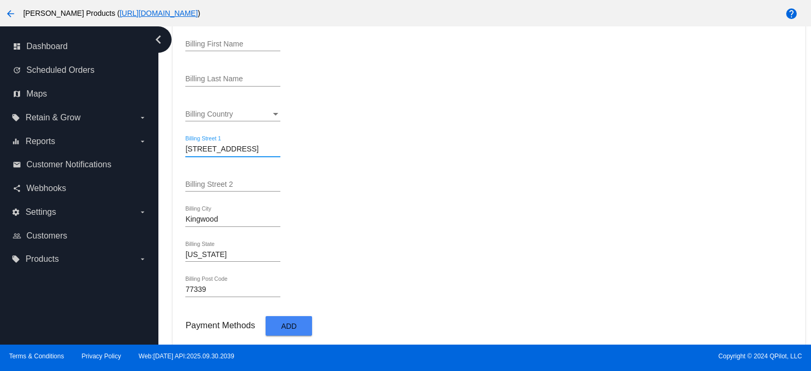
type input "[STREET_ADDRESS]"
click at [215, 117] on span "Billing Country" at bounding box center [209, 114] width 48 height 8
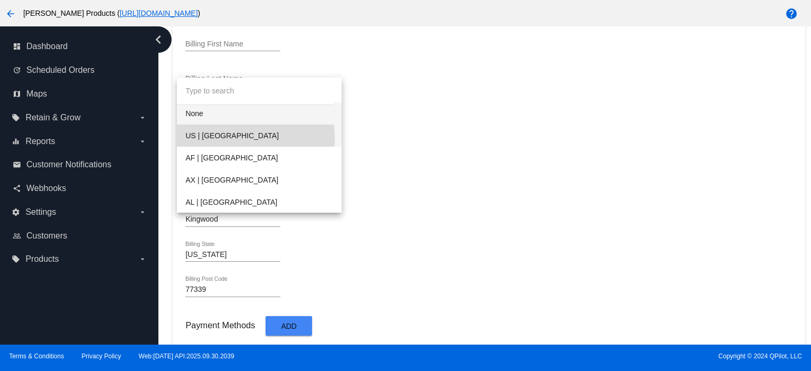
click at [211, 139] on span "US | [GEOGRAPHIC_DATA]" at bounding box center [259, 136] width 148 height 22
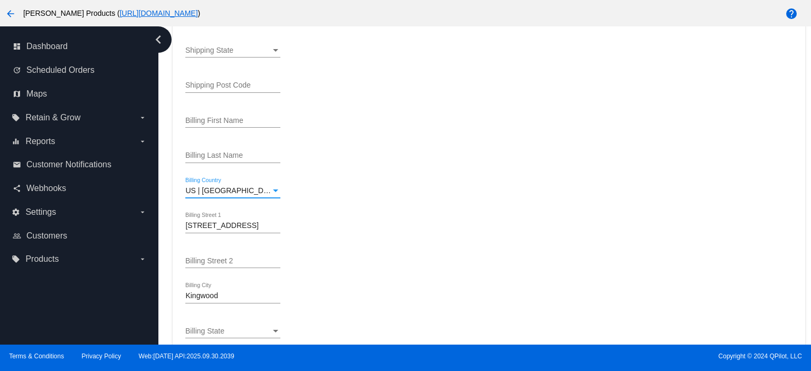
scroll to position [396, 0]
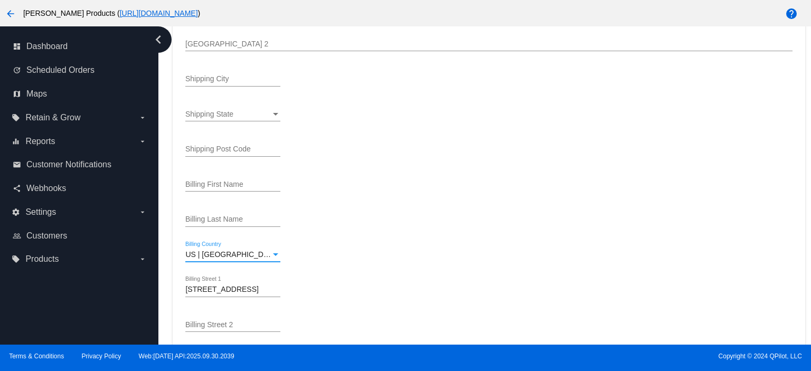
click at [203, 181] on input "Billing First Name" at bounding box center [232, 185] width 95 height 8
type input "[PERSON_NAME]"
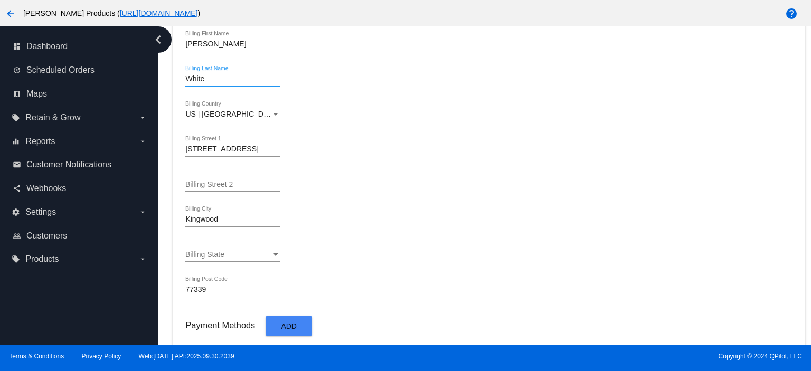
scroll to position [653, 0]
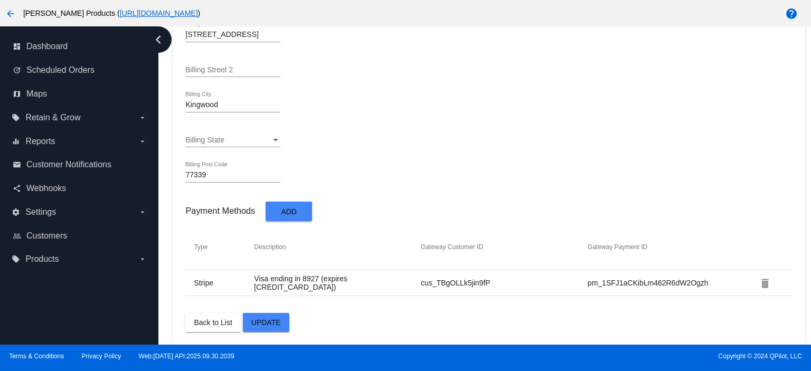
type input "White"
click at [270, 320] on span "Update" at bounding box center [266, 322] width 30 height 8
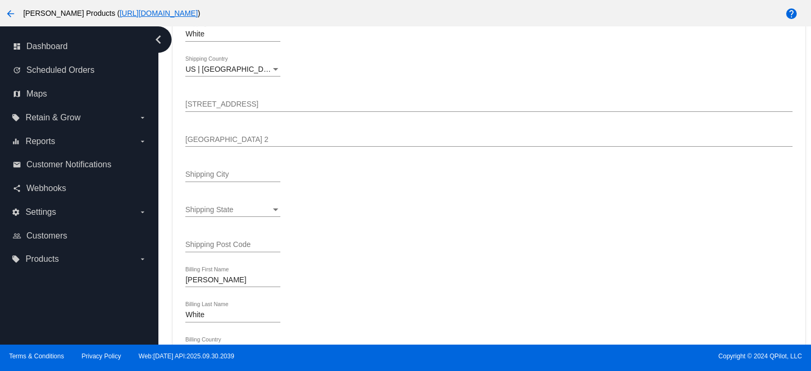
scroll to position [0, 0]
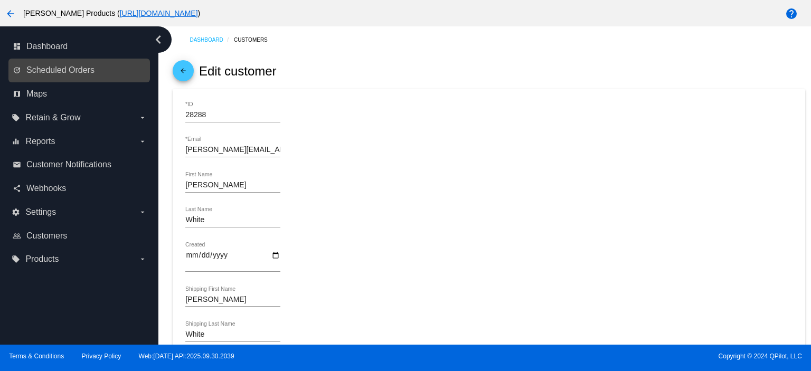
click at [101, 70] on link "update Scheduled Orders" at bounding box center [80, 70] width 134 height 17
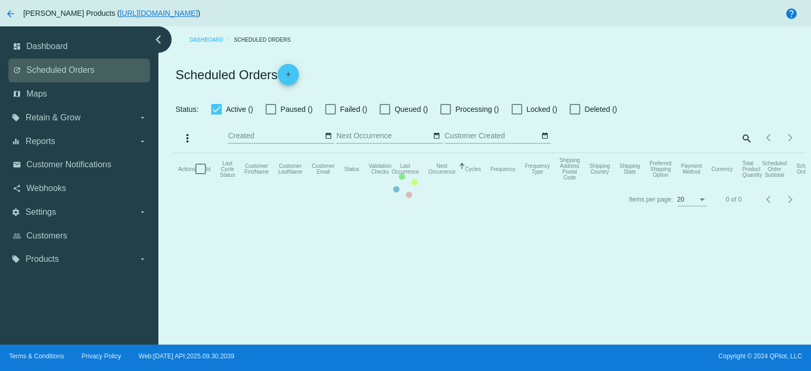
checkbox input "true"
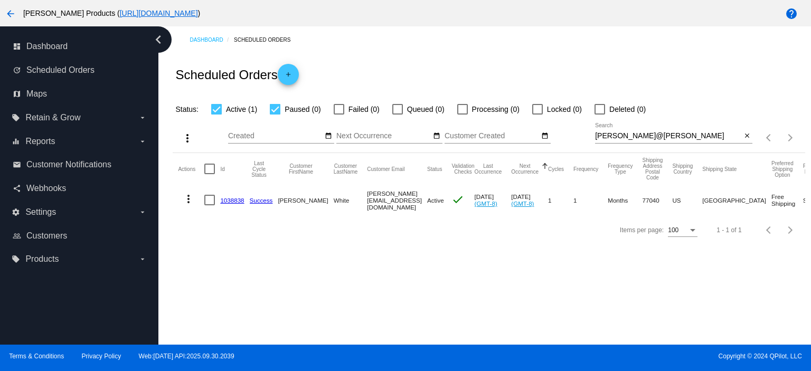
click at [231, 201] on link "1038838" at bounding box center [232, 200] width 24 height 7
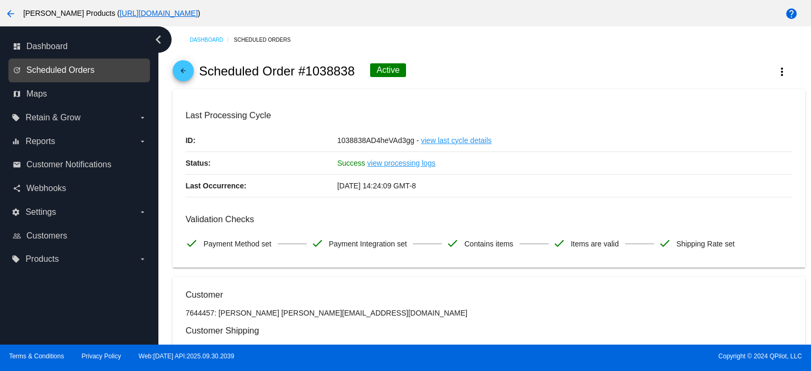
click at [91, 65] on span "Scheduled Orders" at bounding box center [60, 70] width 68 height 10
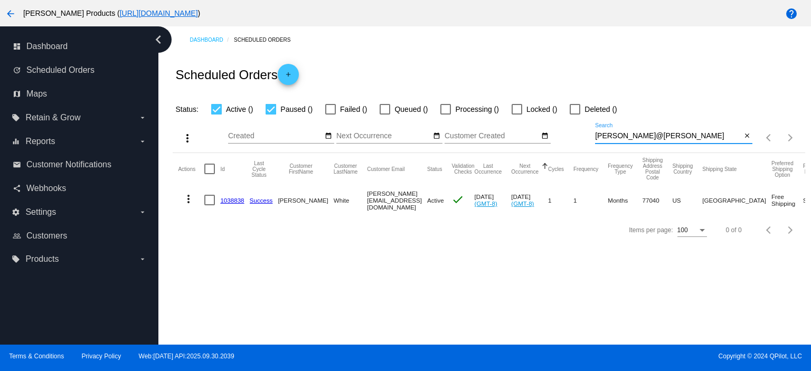
drag, startPoint x: 652, startPoint y: 138, endPoint x: 553, endPoint y: 145, distance: 99.0
click at [557, 145] on div "more_vert Oct Jan Feb Mar [DATE]" at bounding box center [489, 134] width 632 height 37
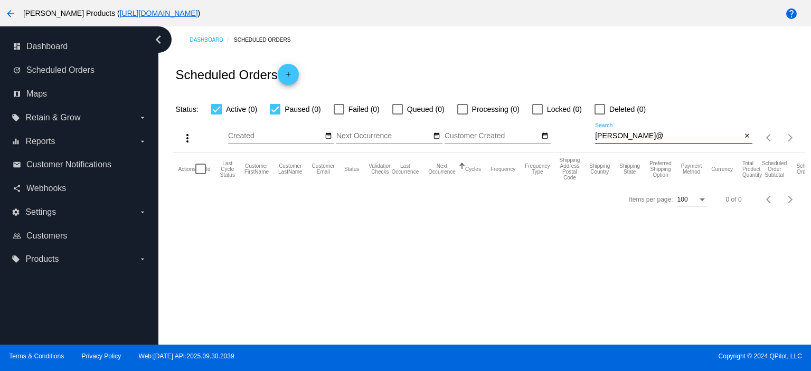
click at [597, 137] on input "[PERSON_NAME]@" at bounding box center [668, 136] width 146 height 8
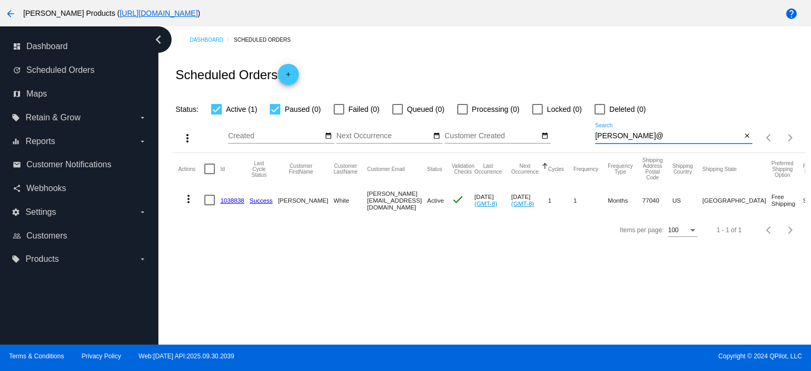
type input "[PERSON_NAME]@"
click at [237, 200] on link "1038838" at bounding box center [232, 200] width 24 height 7
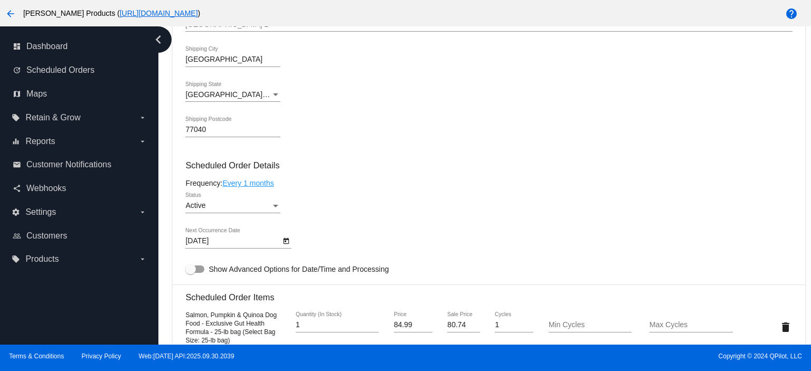
scroll to position [563, 0]
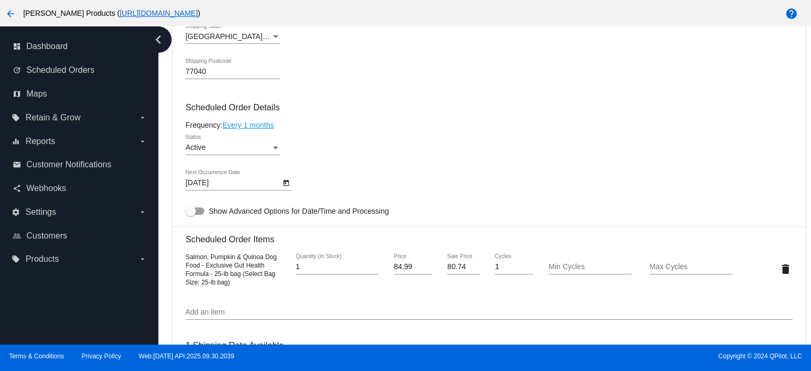
click at [258, 125] on link "Every 1 months" at bounding box center [247, 125] width 51 height 8
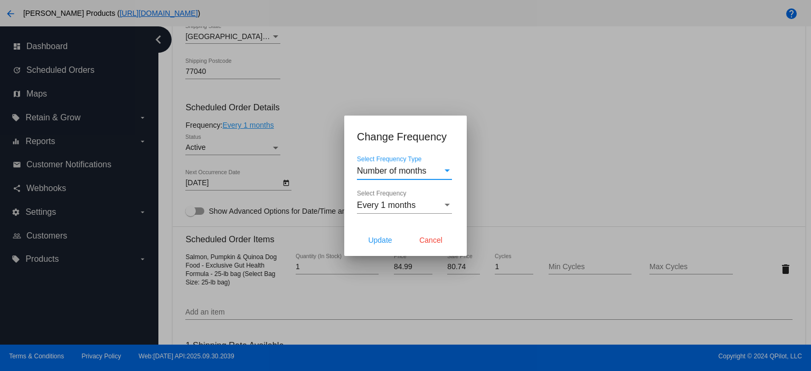
click at [391, 178] on div "Number of months Select Frequency Type" at bounding box center [404, 168] width 95 height 24
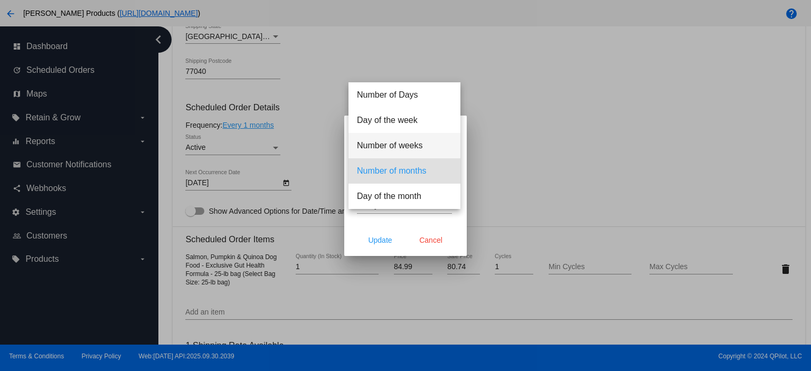
click at [394, 147] on span "Number of weeks" at bounding box center [404, 145] width 95 height 25
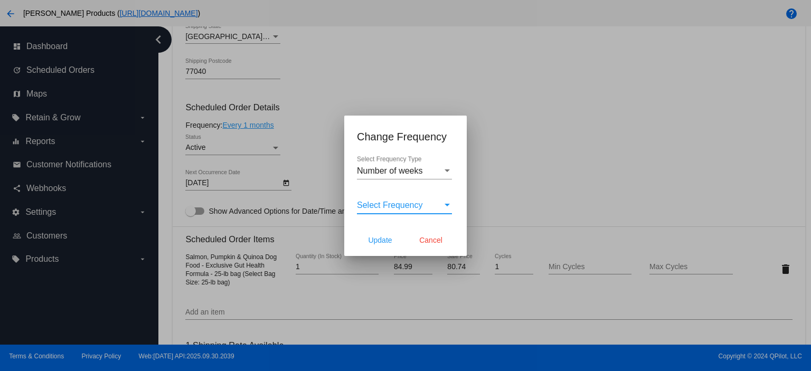
click at [385, 206] on span "Select Frequency" at bounding box center [390, 205] width 66 height 9
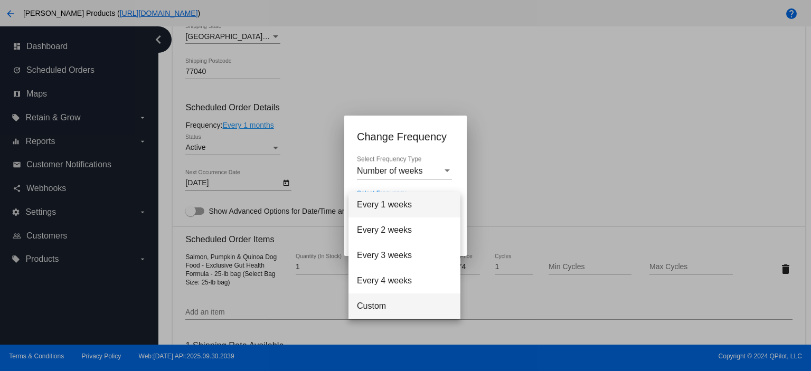
click at [372, 301] on span "Custom" at bounding box center [404, 306] width 95 height 25
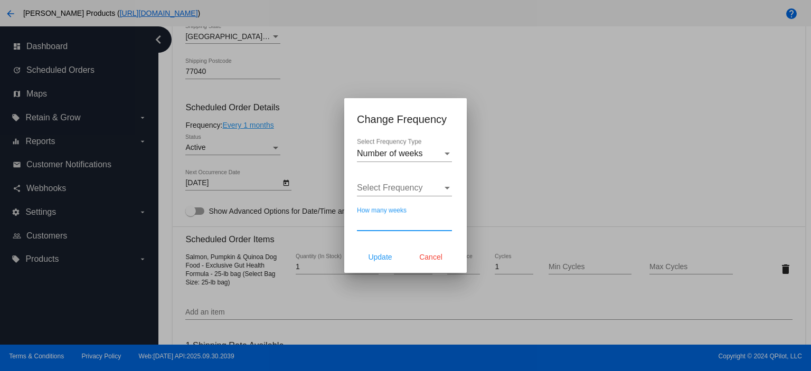
click at [366, 223] on input "How many weeks" at bounding box center [404, 223] width 95 height 10
type input "6"
click at [372, 257] on span "Update" at bounding box center [380, 257] width 24 height 8
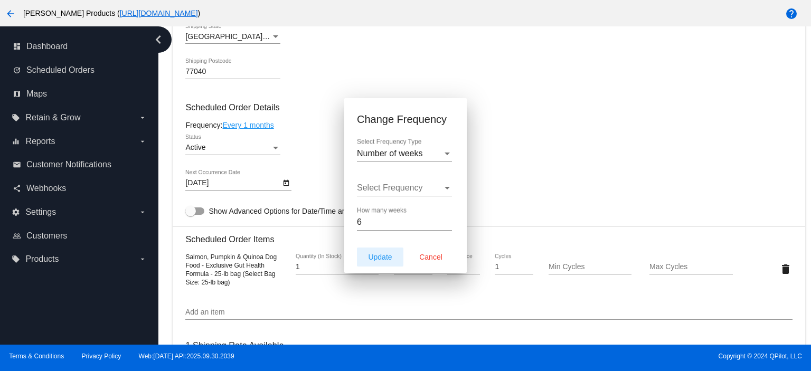
type input "[DATE]"
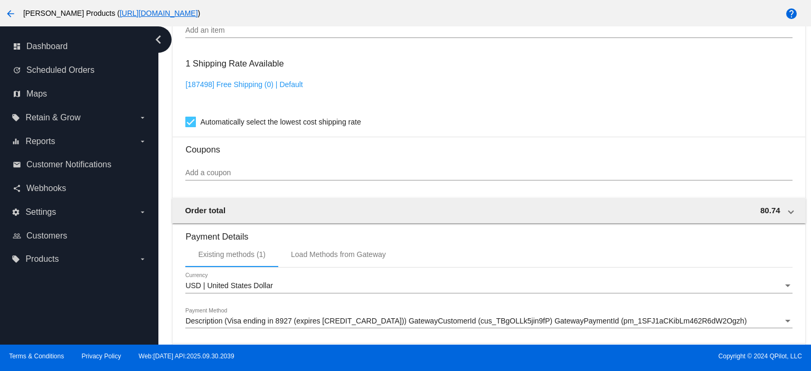
scroll to position [997, 0]
